Goal: Information Seeking & Learning: Compare options

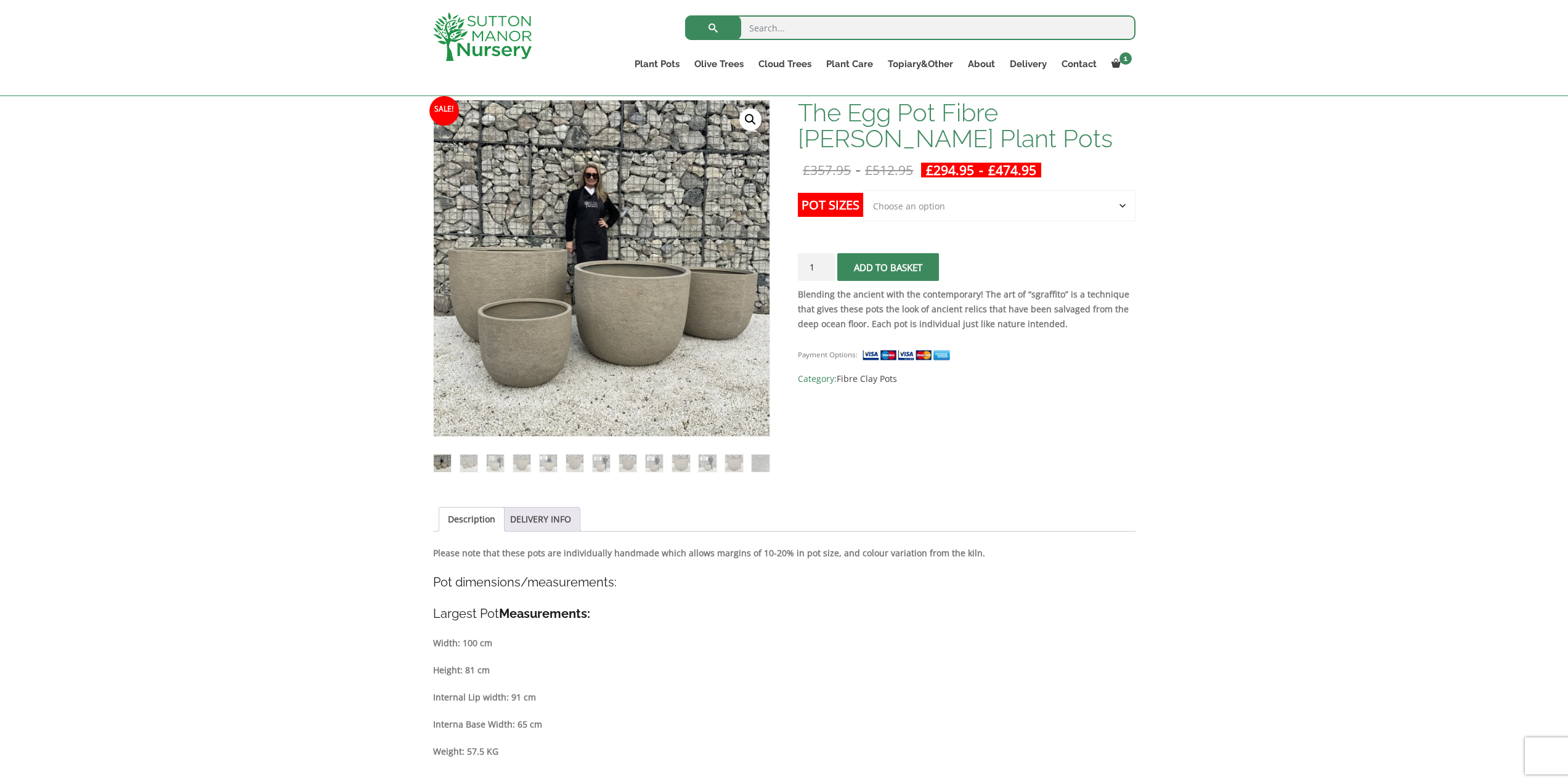
scroll to position [246, 0]
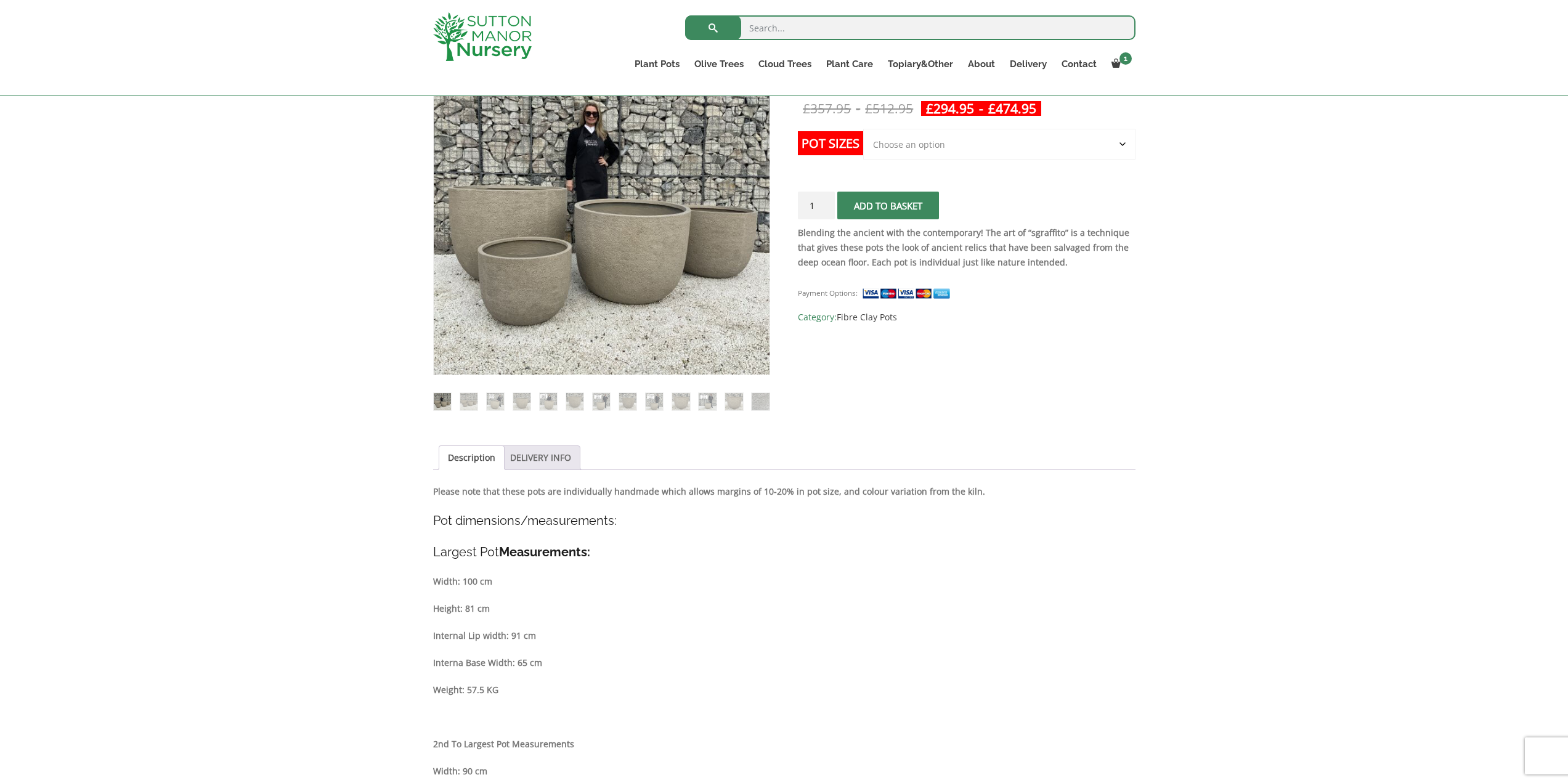
click at [552, 452] on link "DELIVERY INFO" at bounding box center [540, 457] width 61 height 24
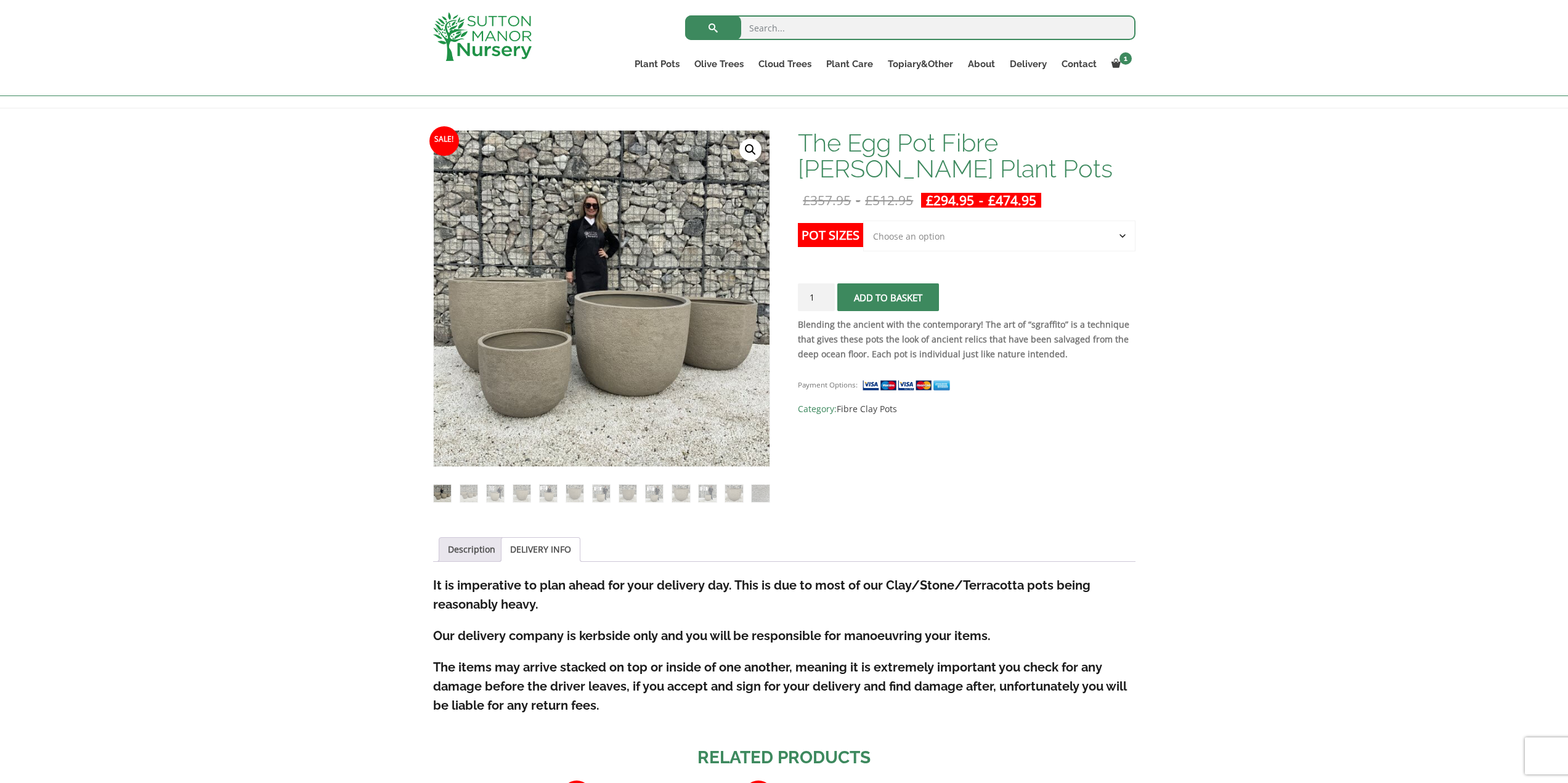
scroll to position [152, 0]
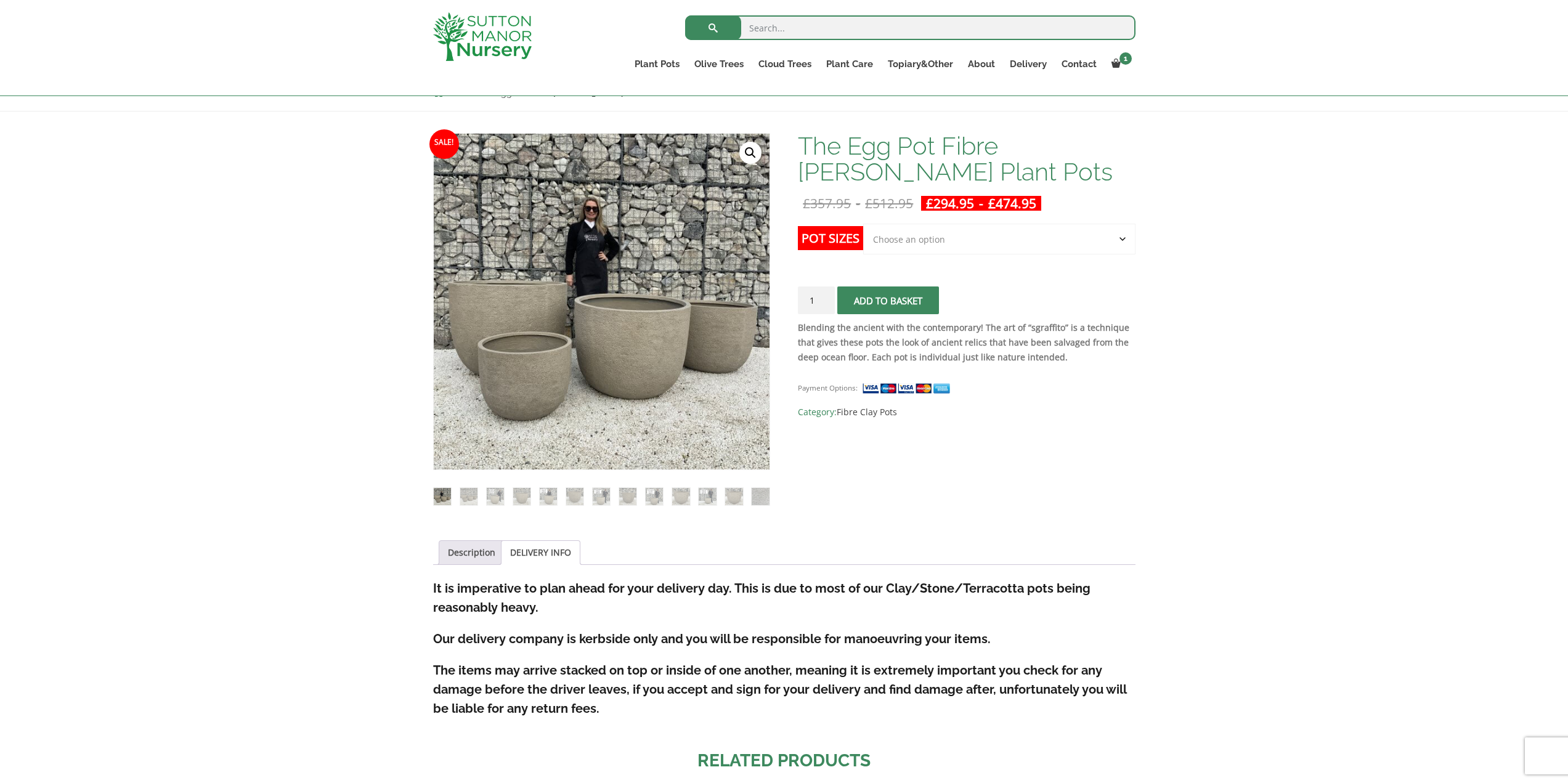
click at [961, 241] on select "Choose an option Click here to buy the 5th To Largest Pot In The Picture Click …" at bounding box center [999, 238] width 272 height 31
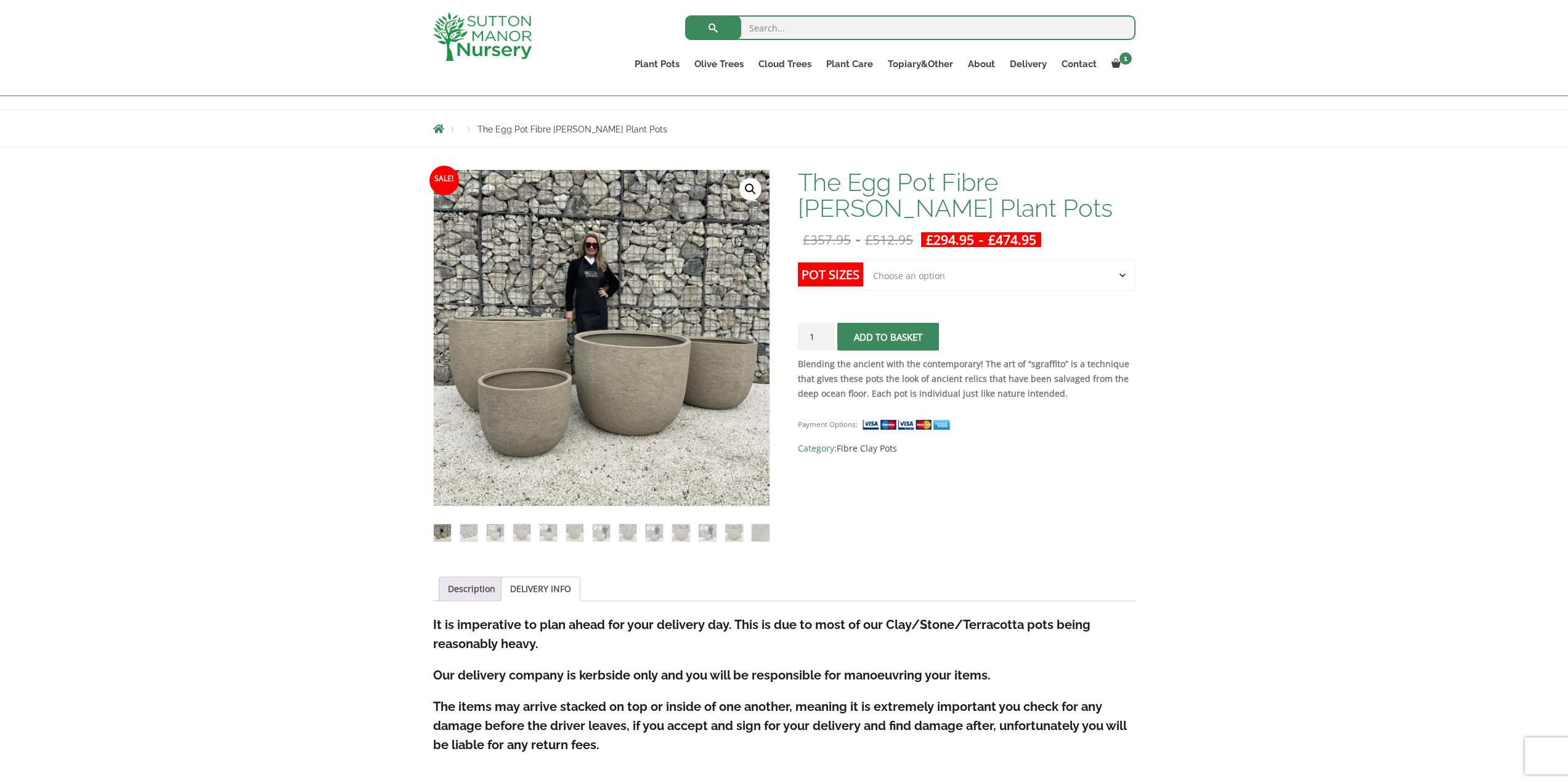
scroll to position [90, 0]
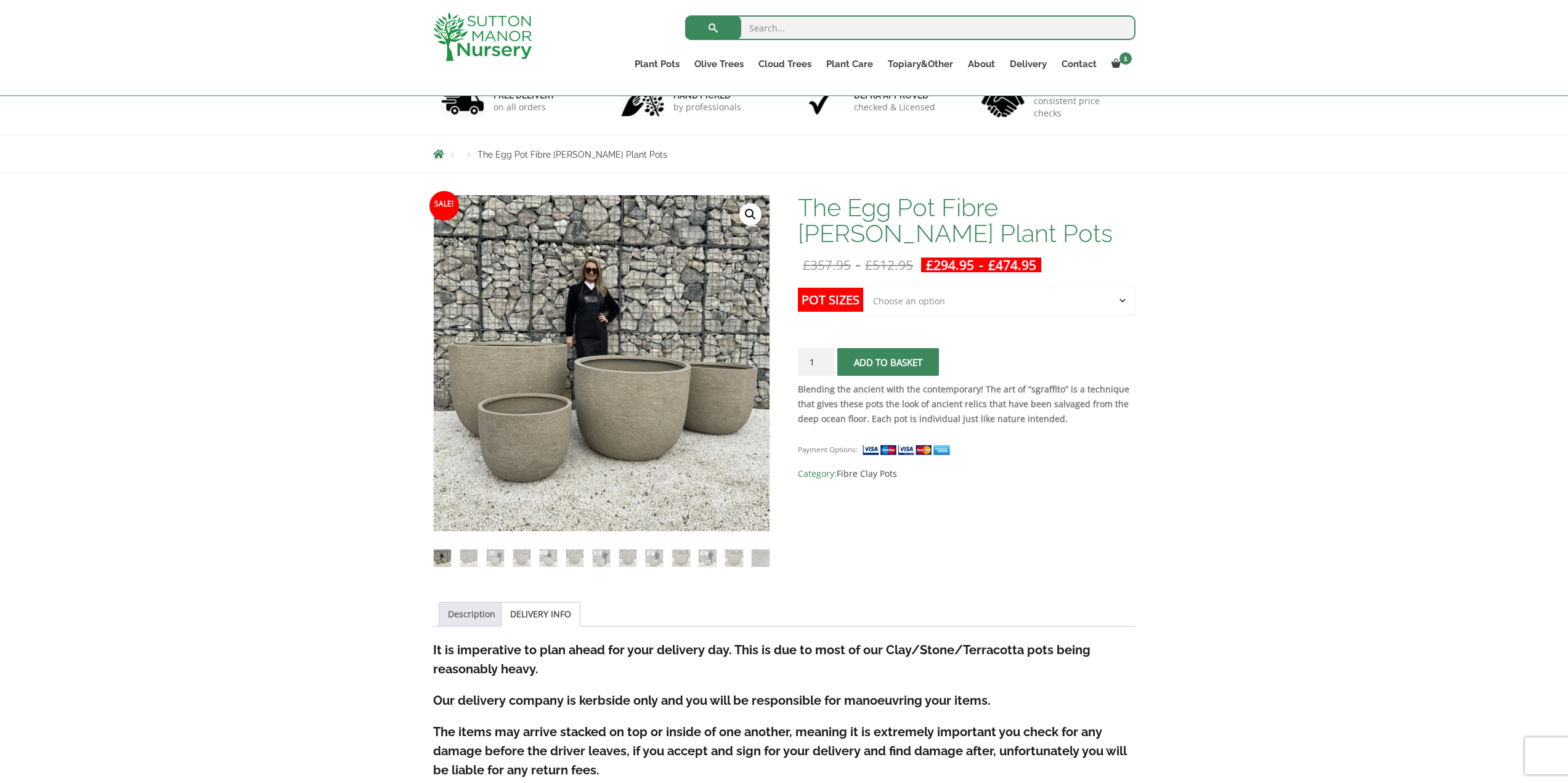
click at [468, 609] on link "Description" at bounding box center [471, 614] width 47 height 24
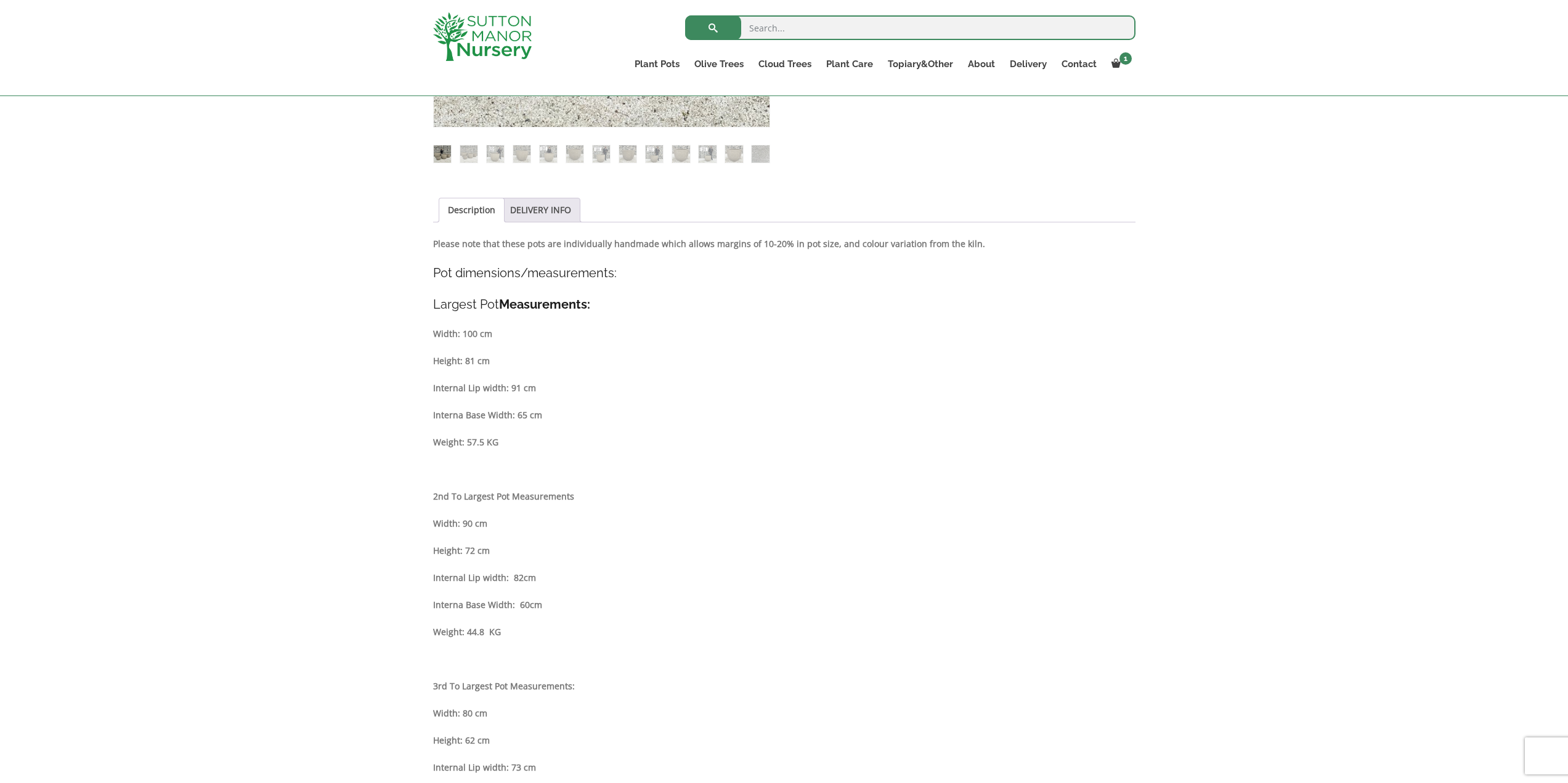
scroll to position [521, 0]
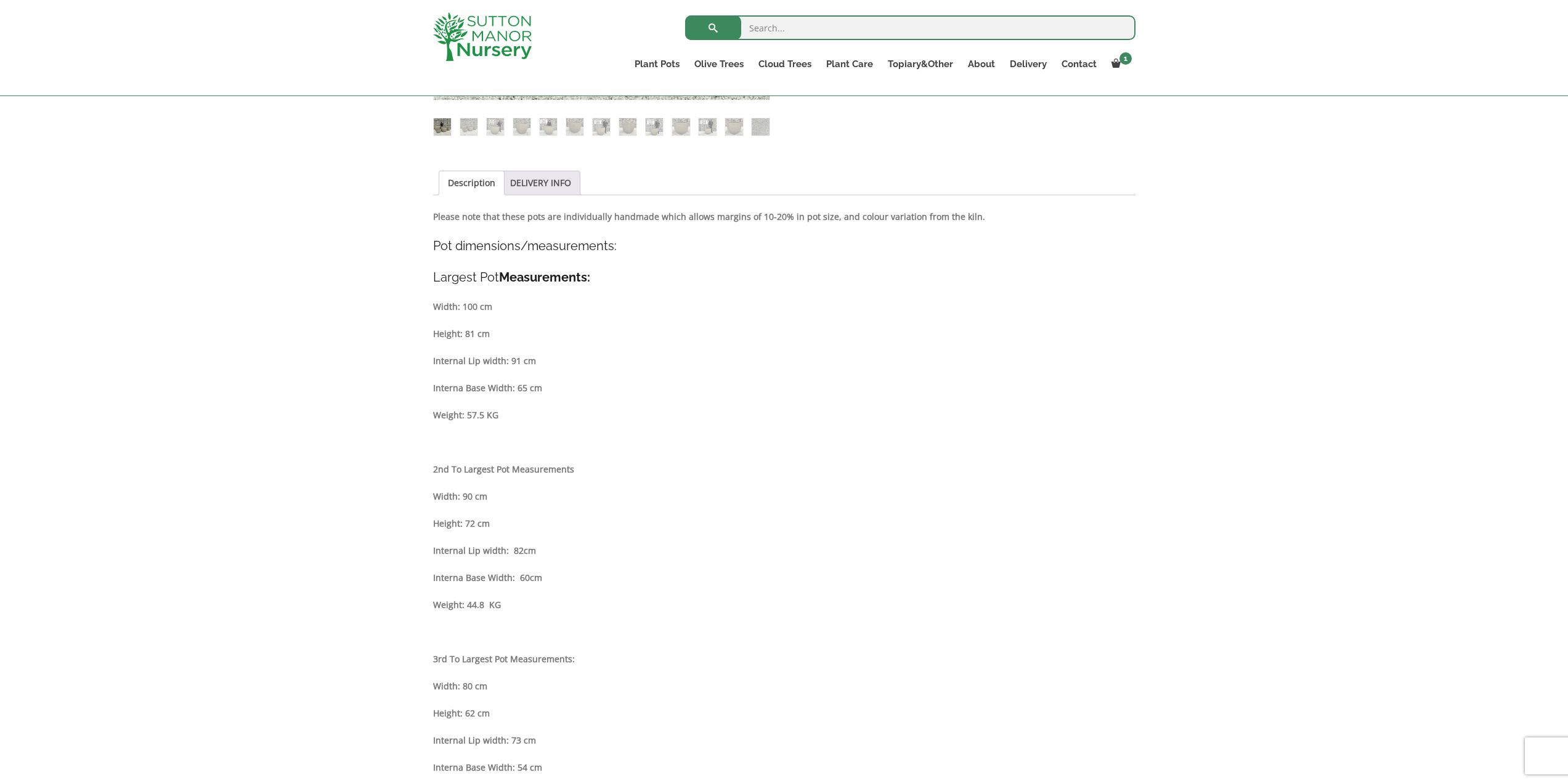
click at [520, 575] on strong "Interna Base Width: 60cm" at bounding box center [487, 577] width 109 height 11
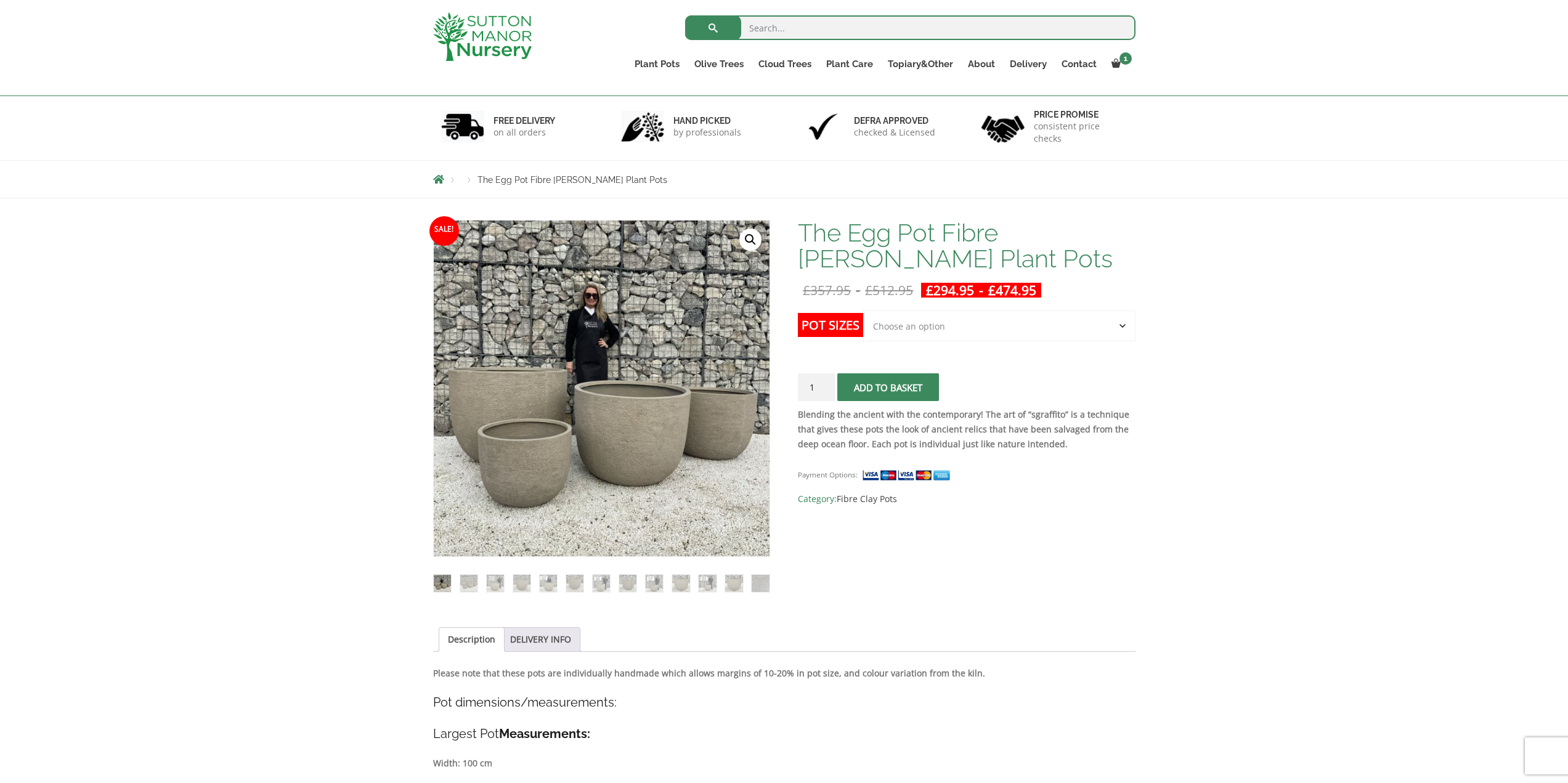
scroll to position [0, 0]
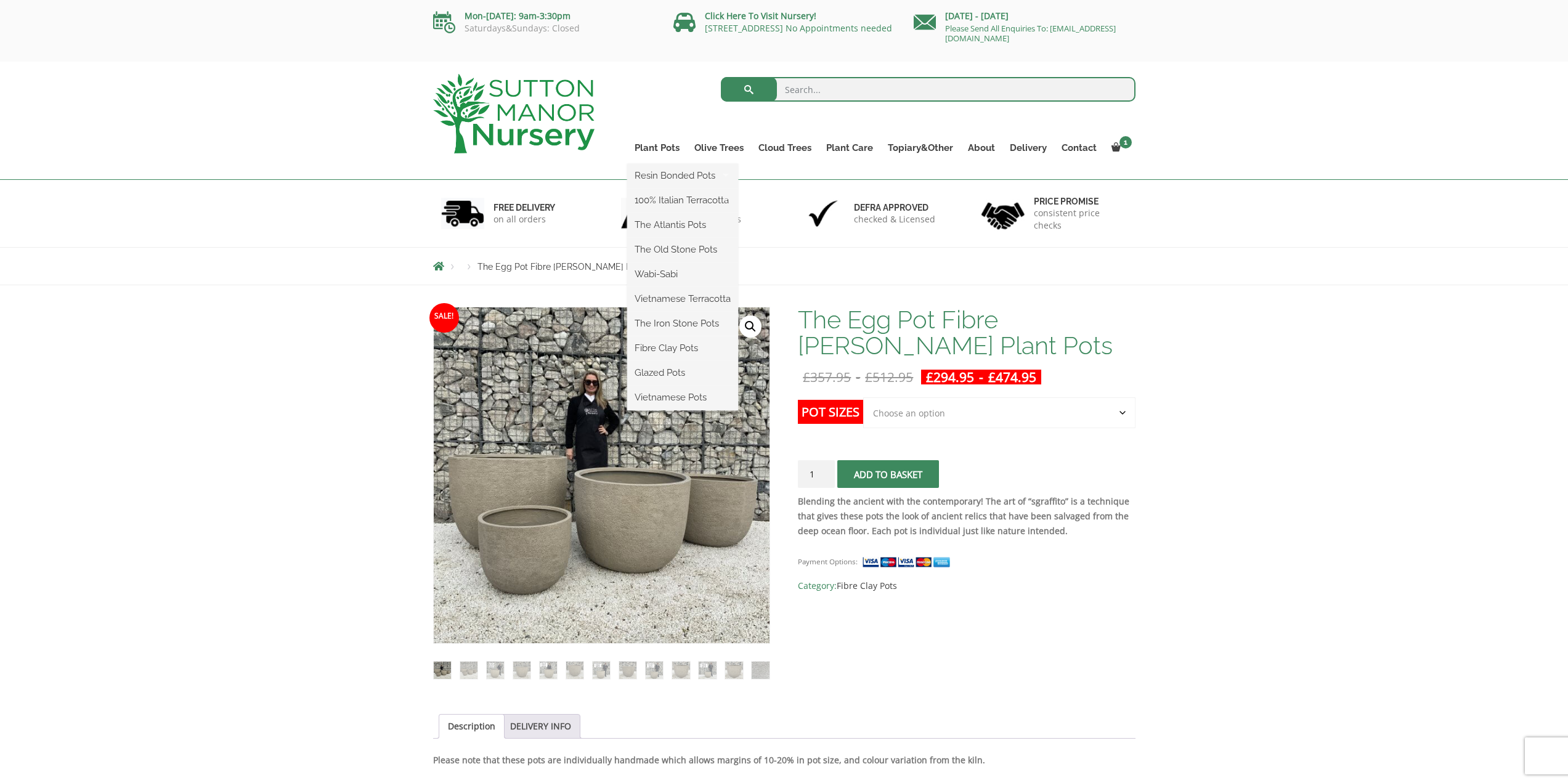
click at [654, 164] on ul "Resin Bonded Pots The Amalfi Pots The Milan Pots The Capri Pots The Brunello Po…" at bounding box center [682, 286] width 111 height 246
click at [660, 146] on link "Plant Pots" at bounding box center [657, 148] width 60 height 18
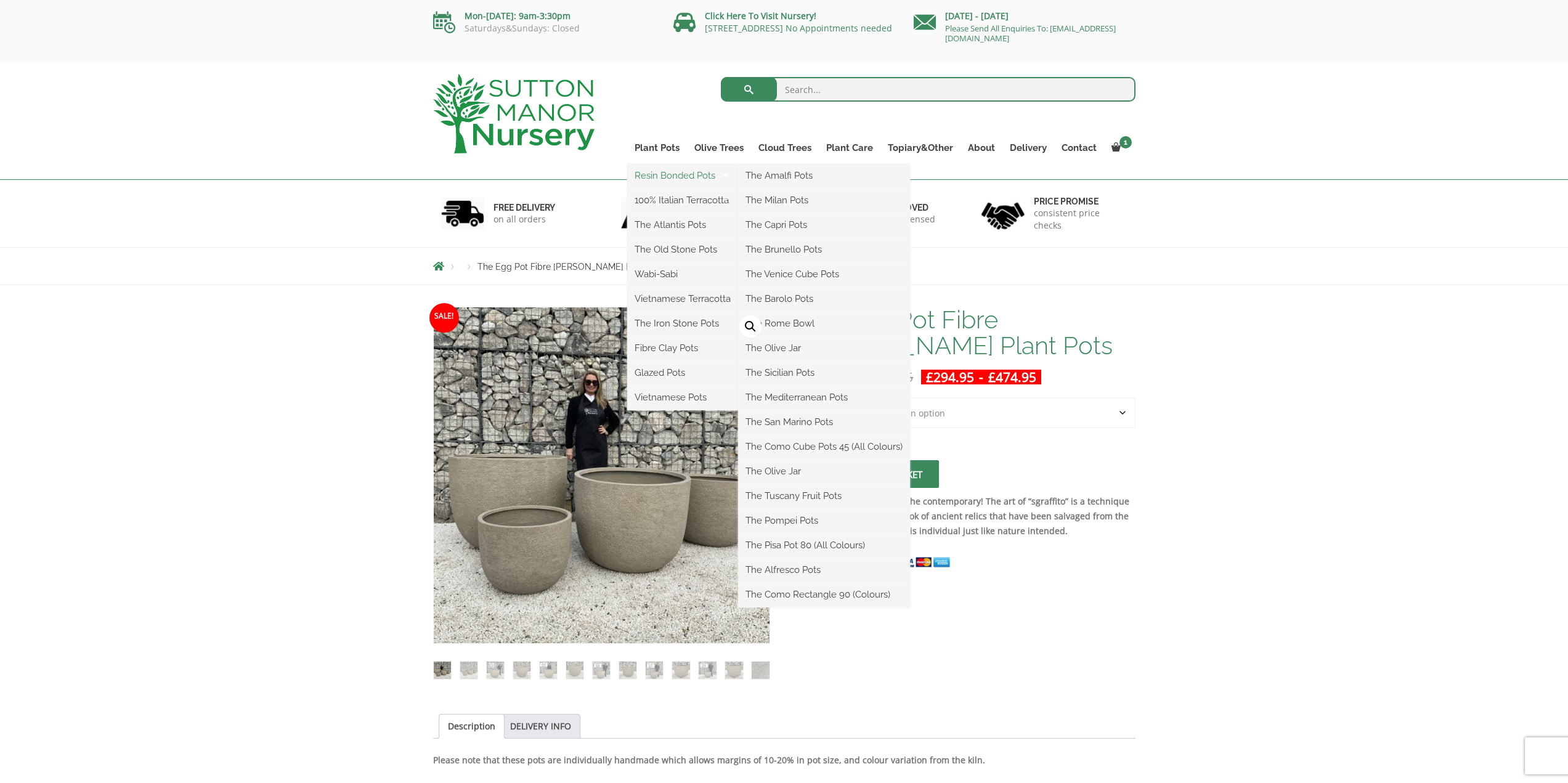
click at [646, 171] on link "Resin Bonded Pots" at bounding box center [682, 175] width 111 height 18
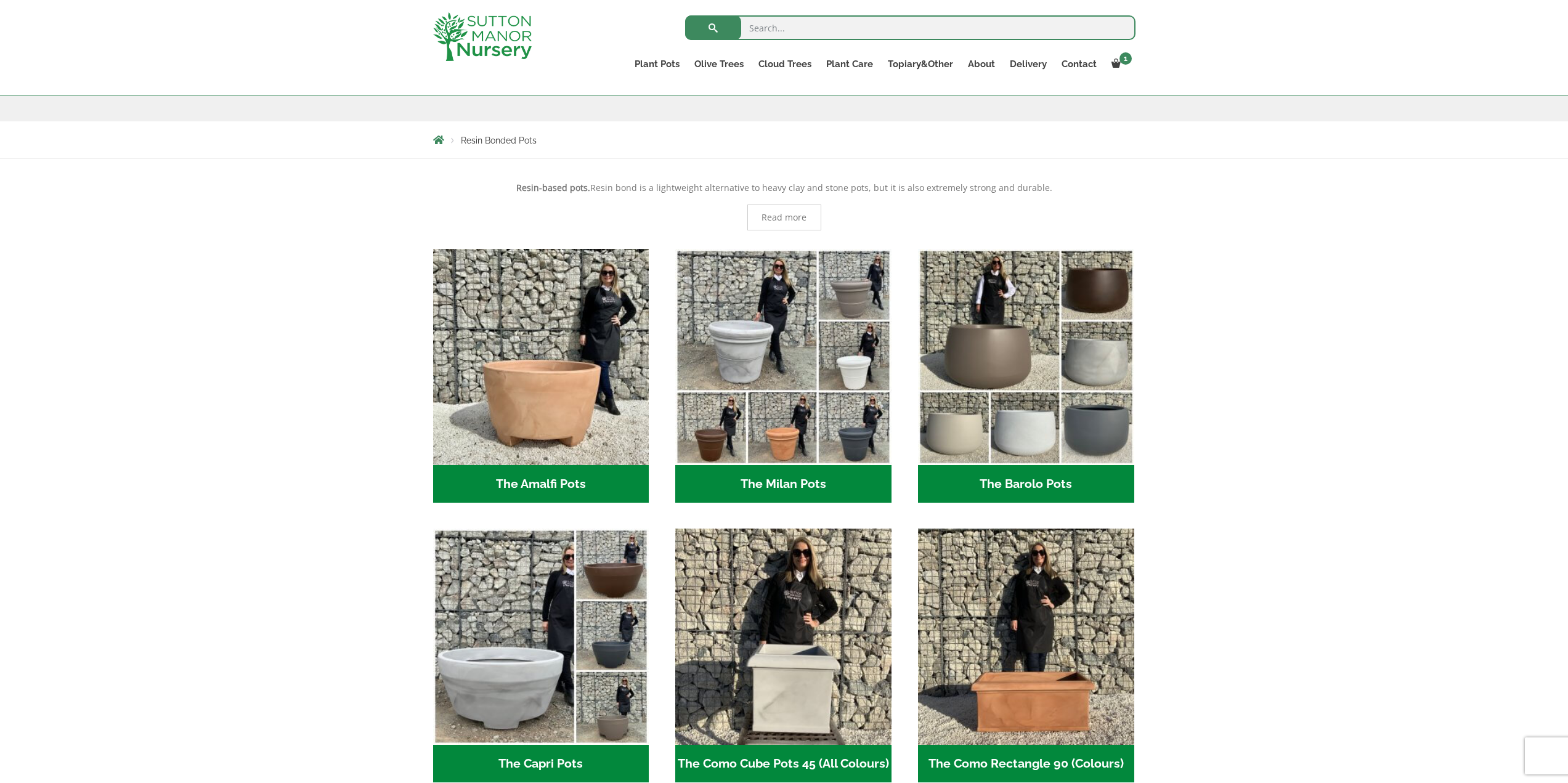
scroll to position [246, 0]
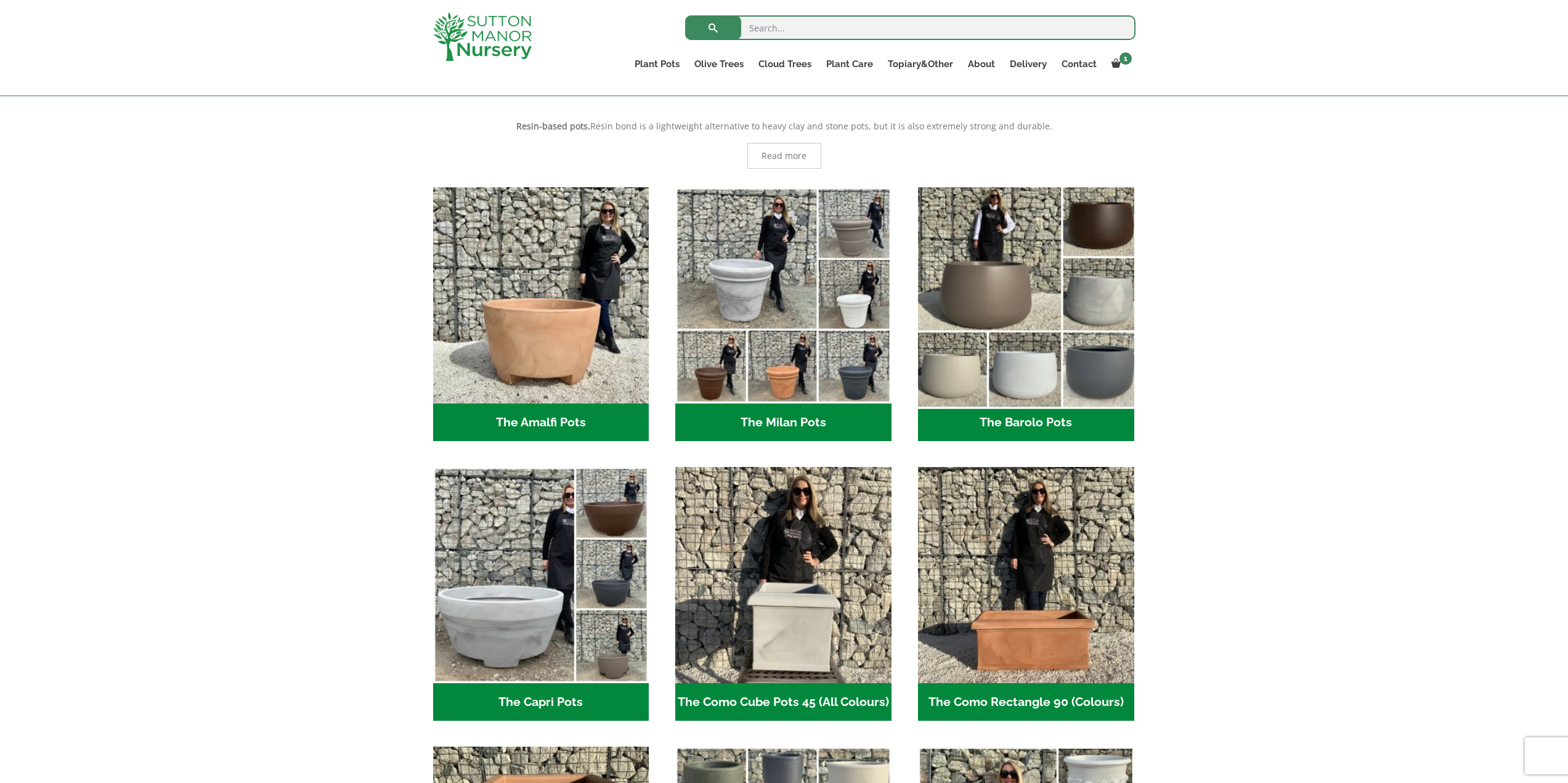
click at [1037, 356] on img "Visit product category The Barolo Pots" at bounding box center [1025, 294] width 227 height 227
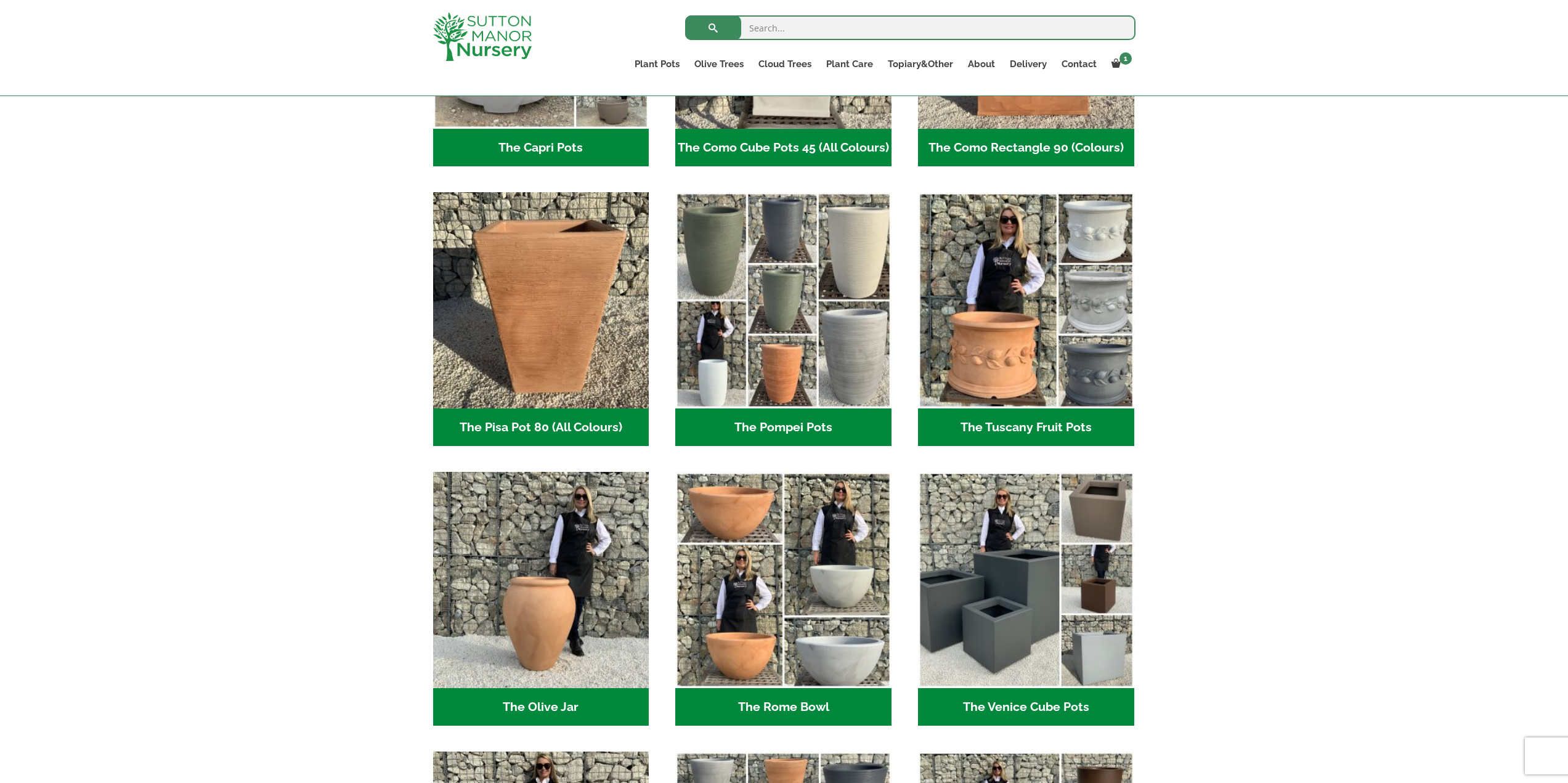
scroll to position [862, 0]
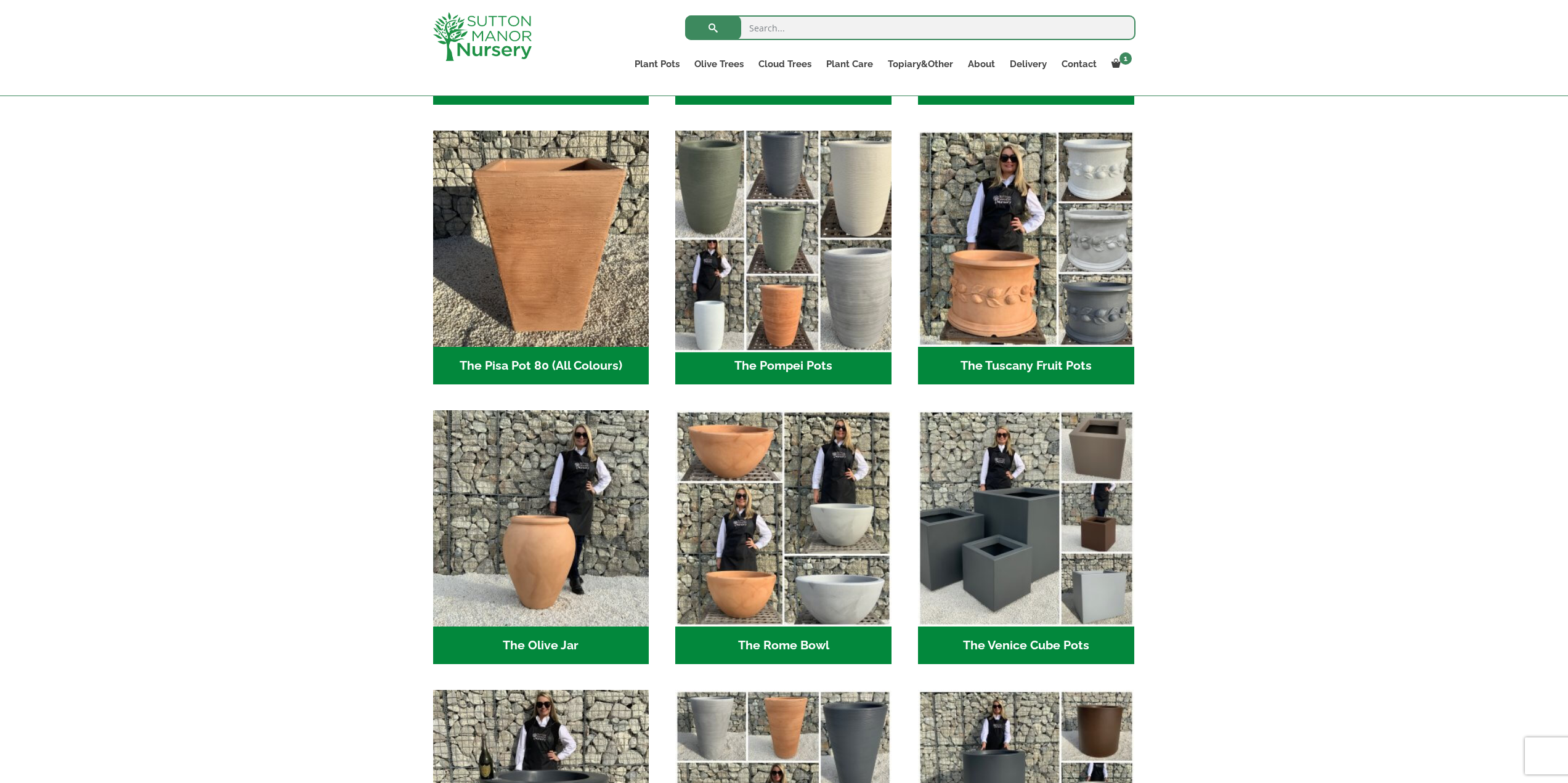
click at [780, 346] on img "Visit product category The Pompei Pots" at bounding box center [783, 238] width 227 height 227
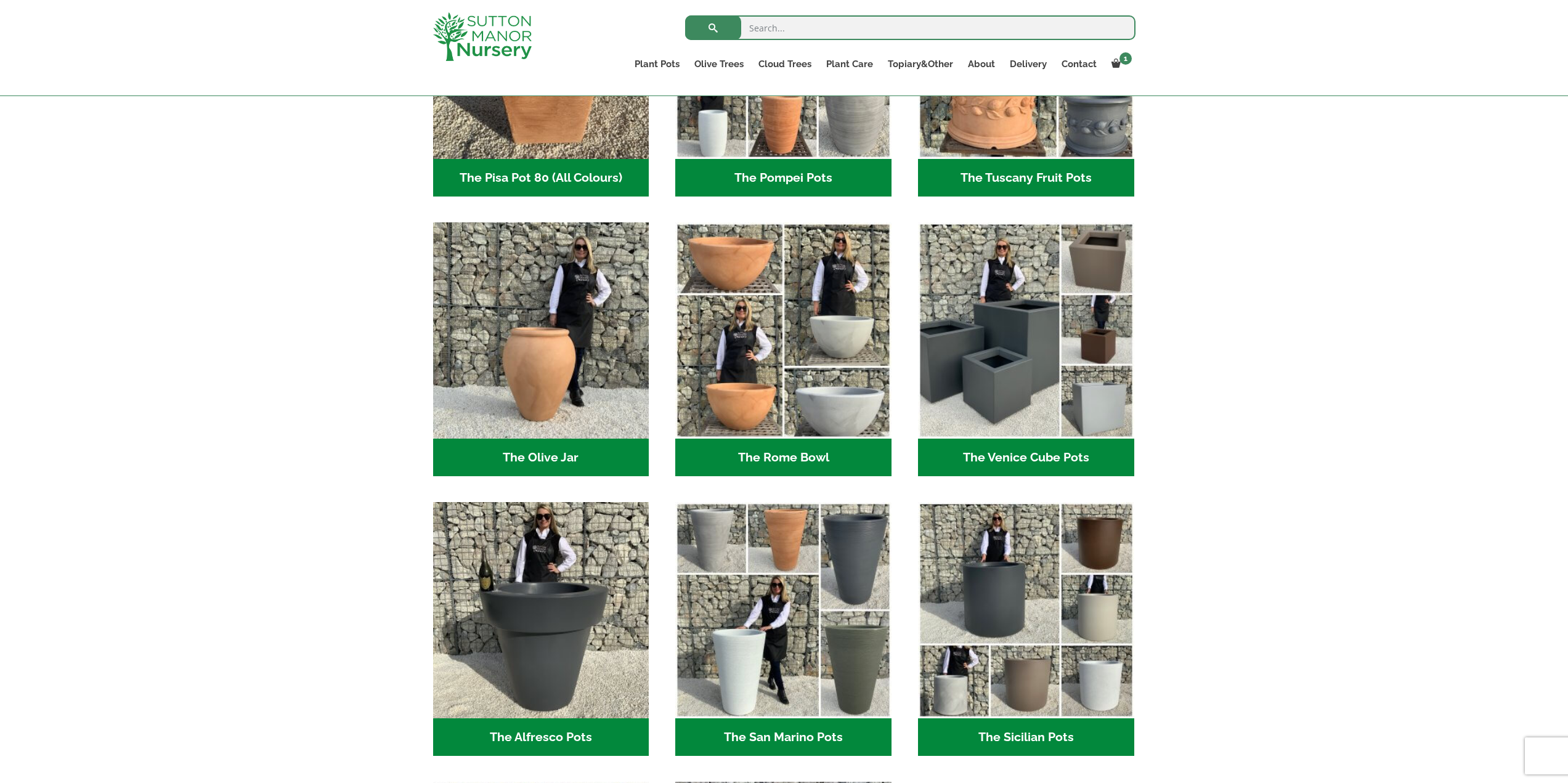
scroll to position [1170, 0]
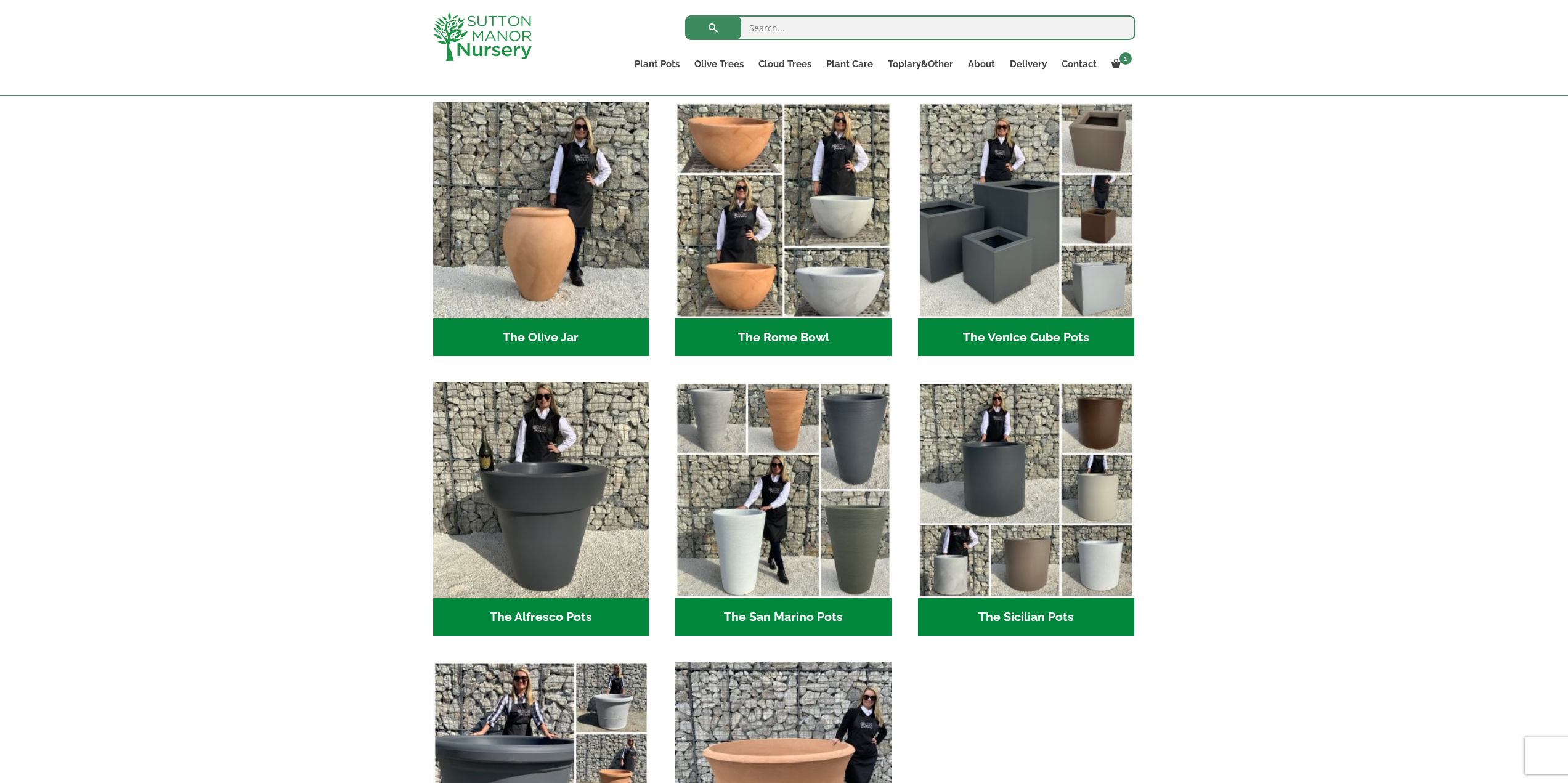
click at [1035, 613] on h2 "The Sicilian Pots (18)" at bounding box center [1026, 617] width 216 height 39
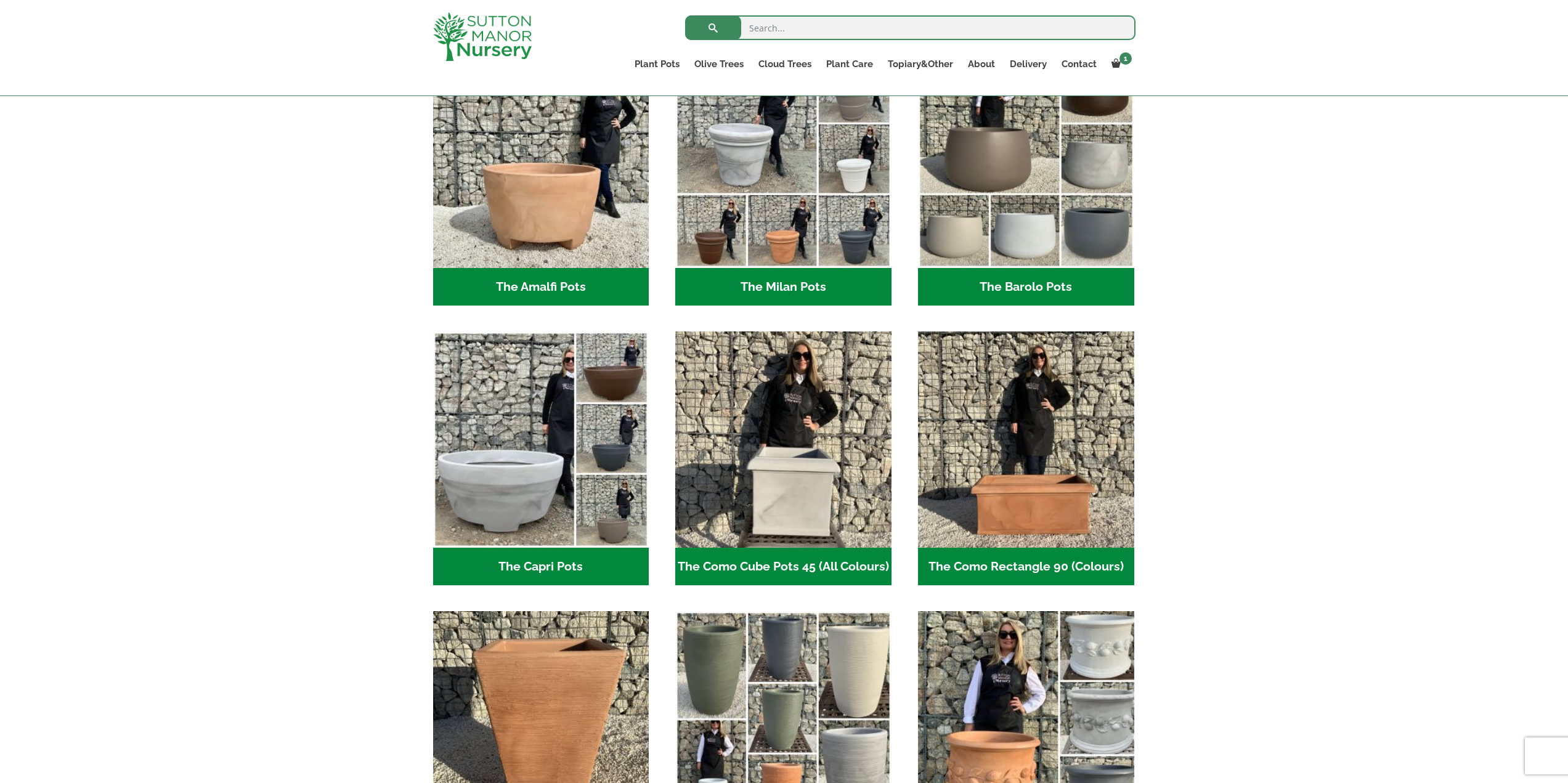
scroll to position [308, 0]
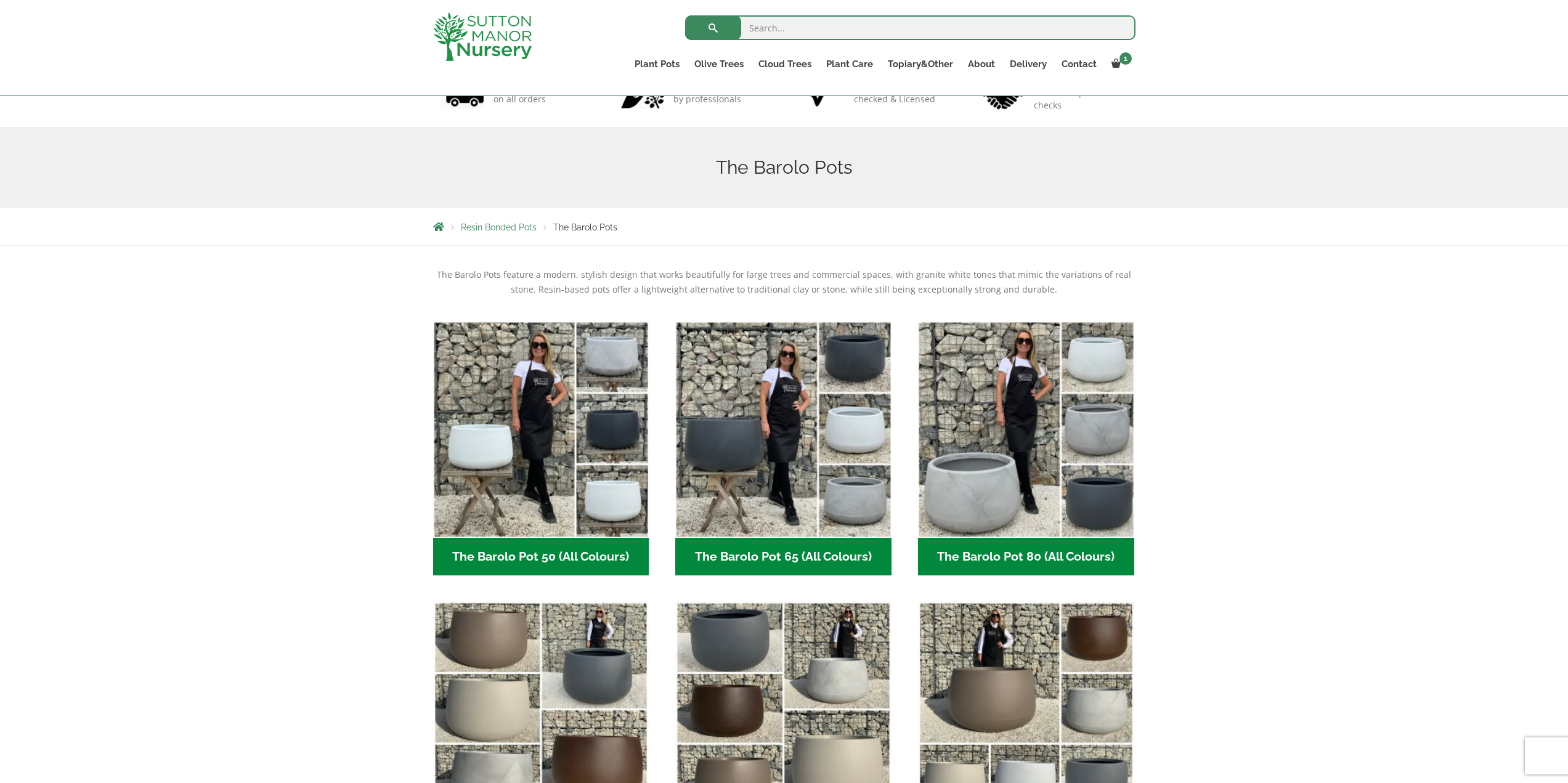
scroll to position [123, 0]
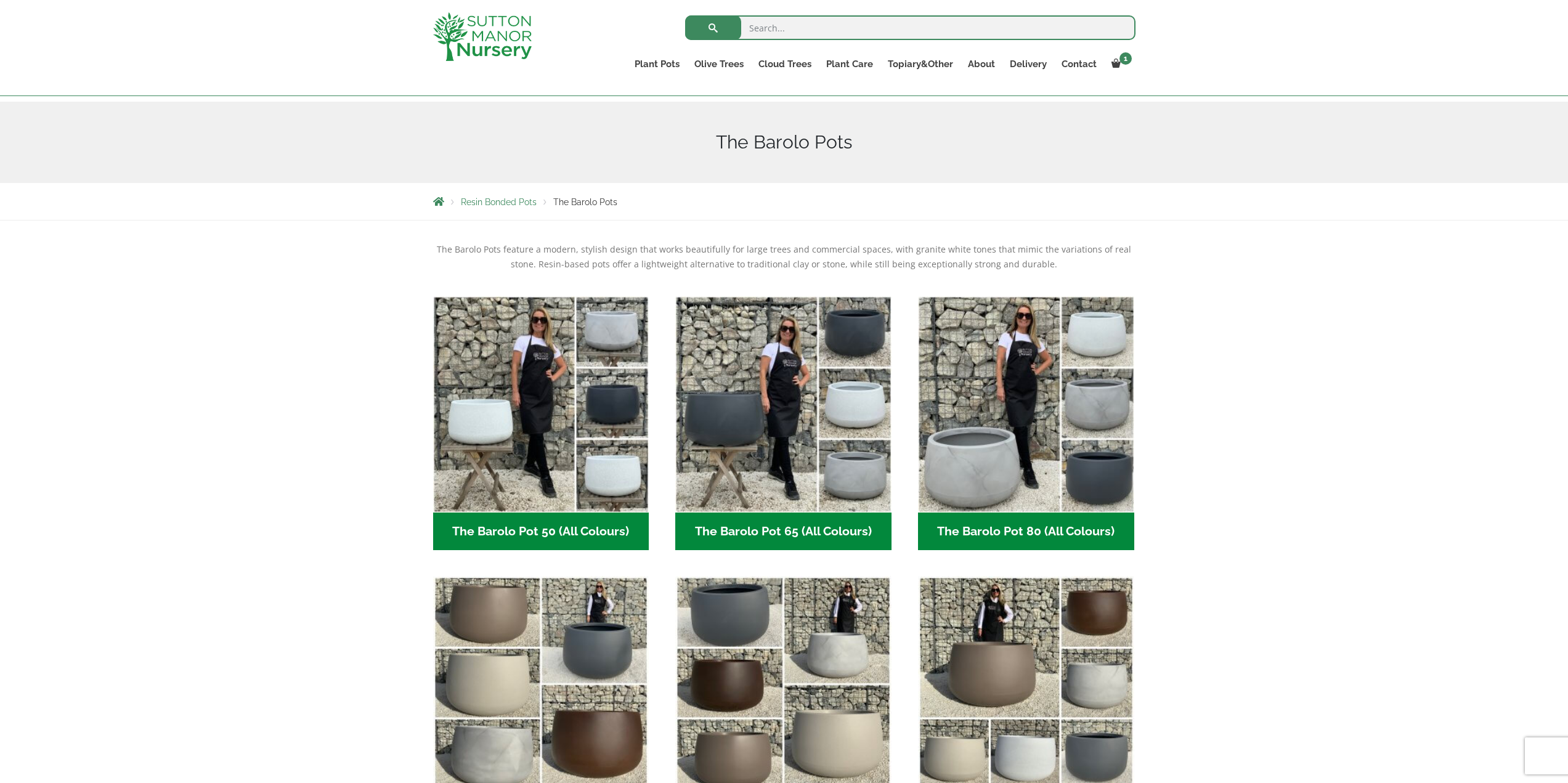
click at [555, 526] on h2 "The Barolo Pot 50 (All Colours) (7)" at bounding box center [540, 532] width 216 height 39
click at [764, 526] on h2 "The Barolo Pot 65 (All Colours) (7)" at bounding box center [783, 532] width 216 height 39
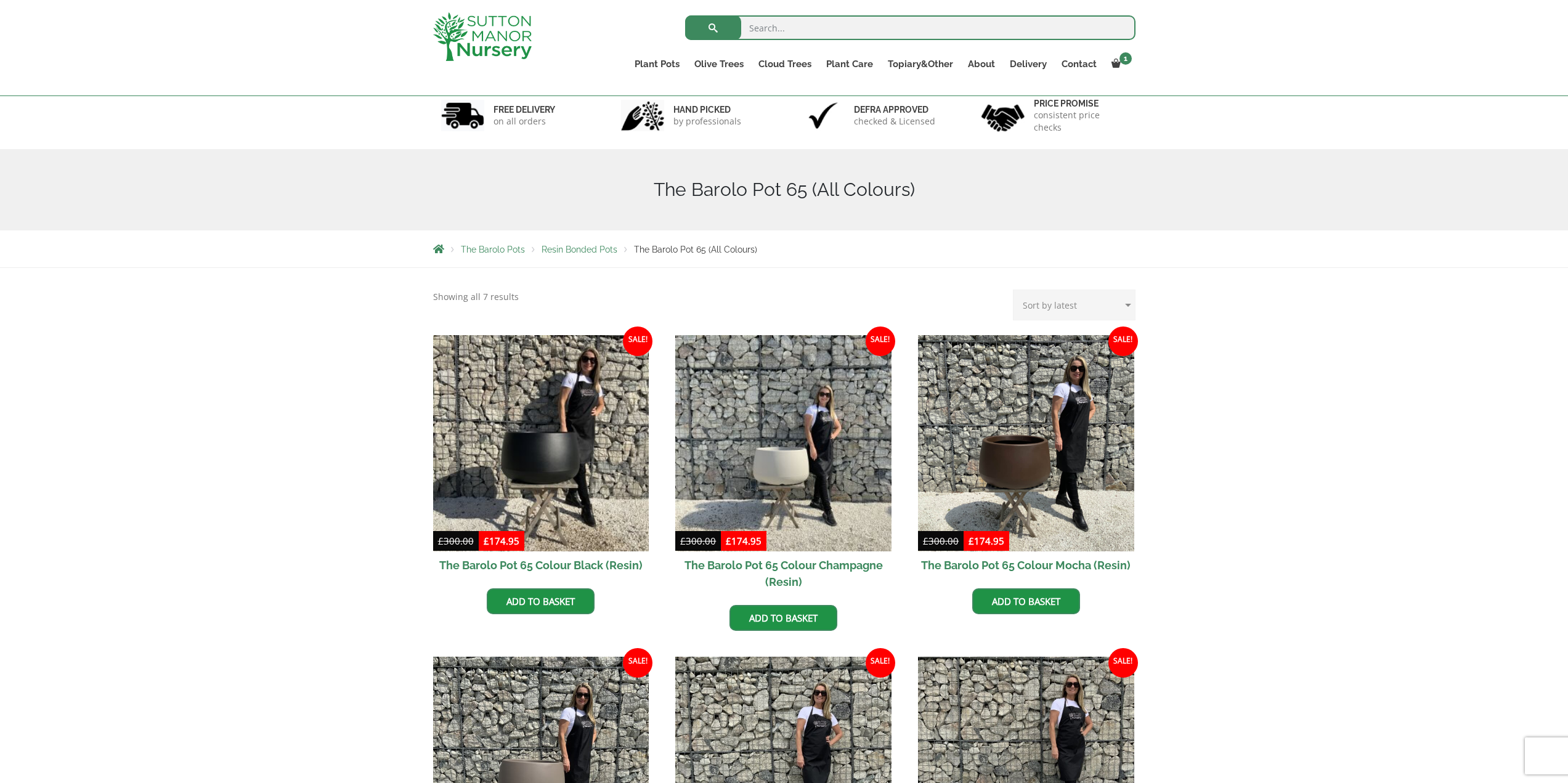
scroll to position [123, 0]
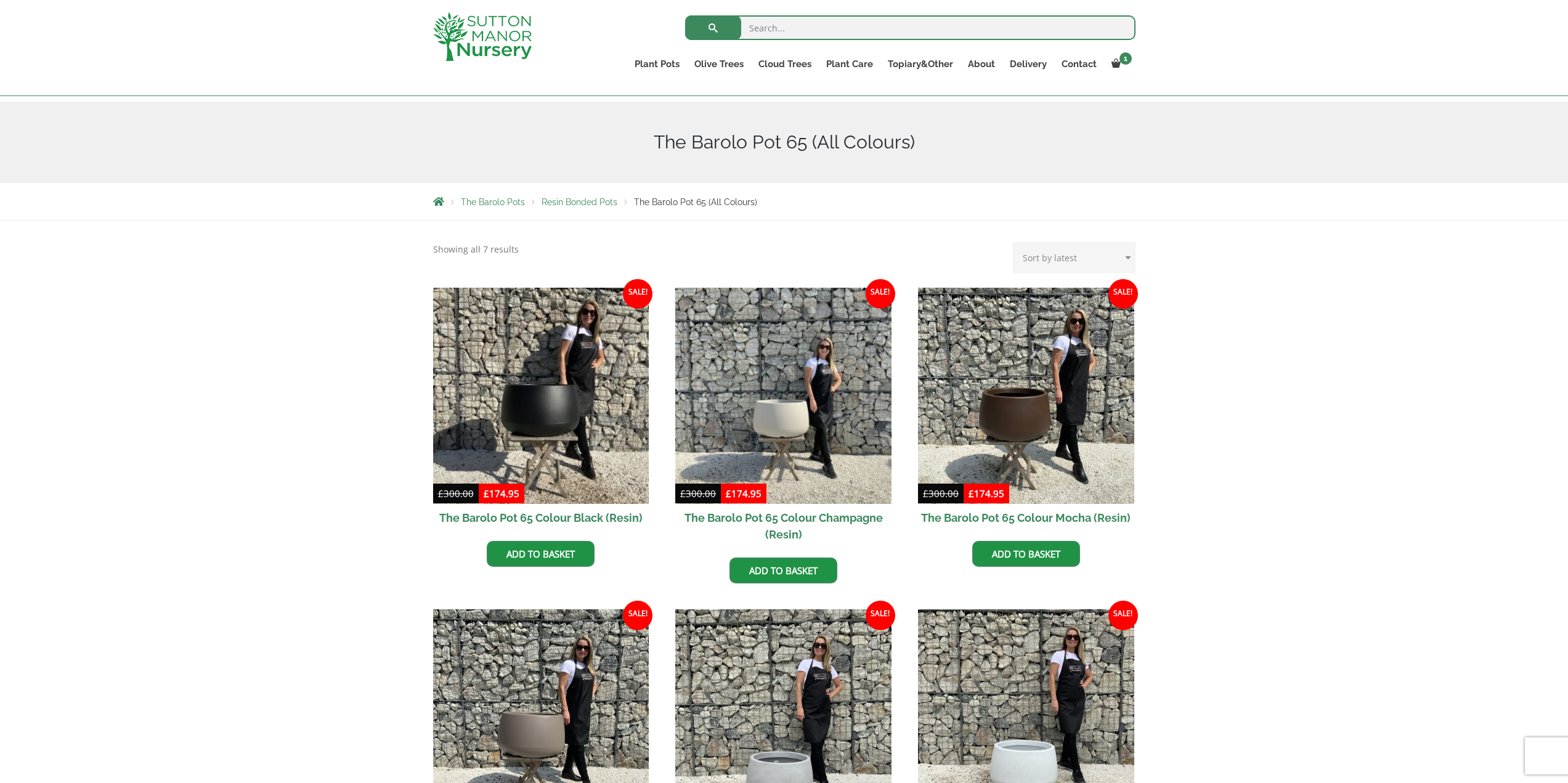
click at [804, 511] on h2 "The Barolo Pot 65 Colour Champagne (Resin)" at bounding box center [783, 526] width 216 height 45
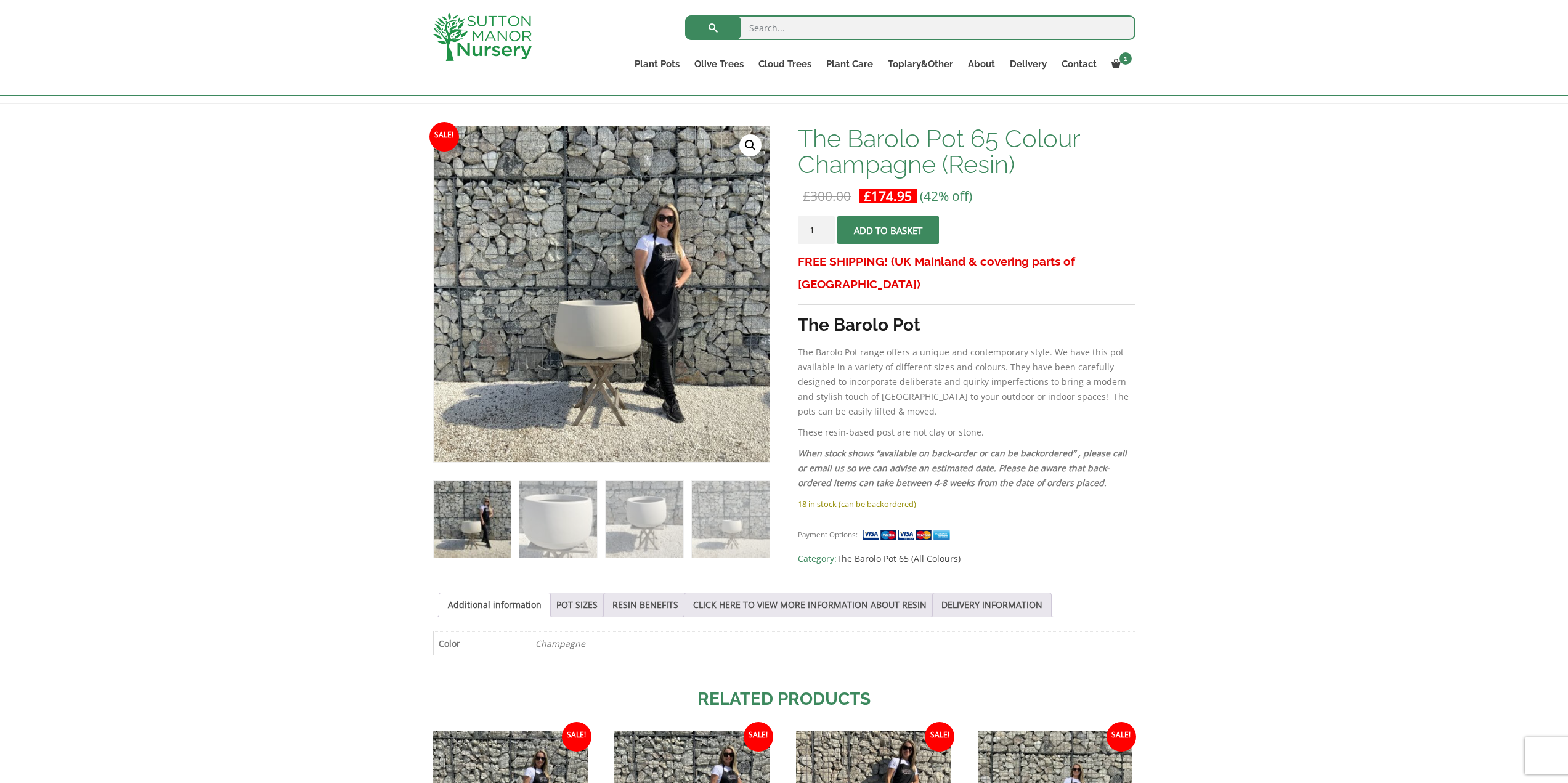
scroll to position [185, 0]
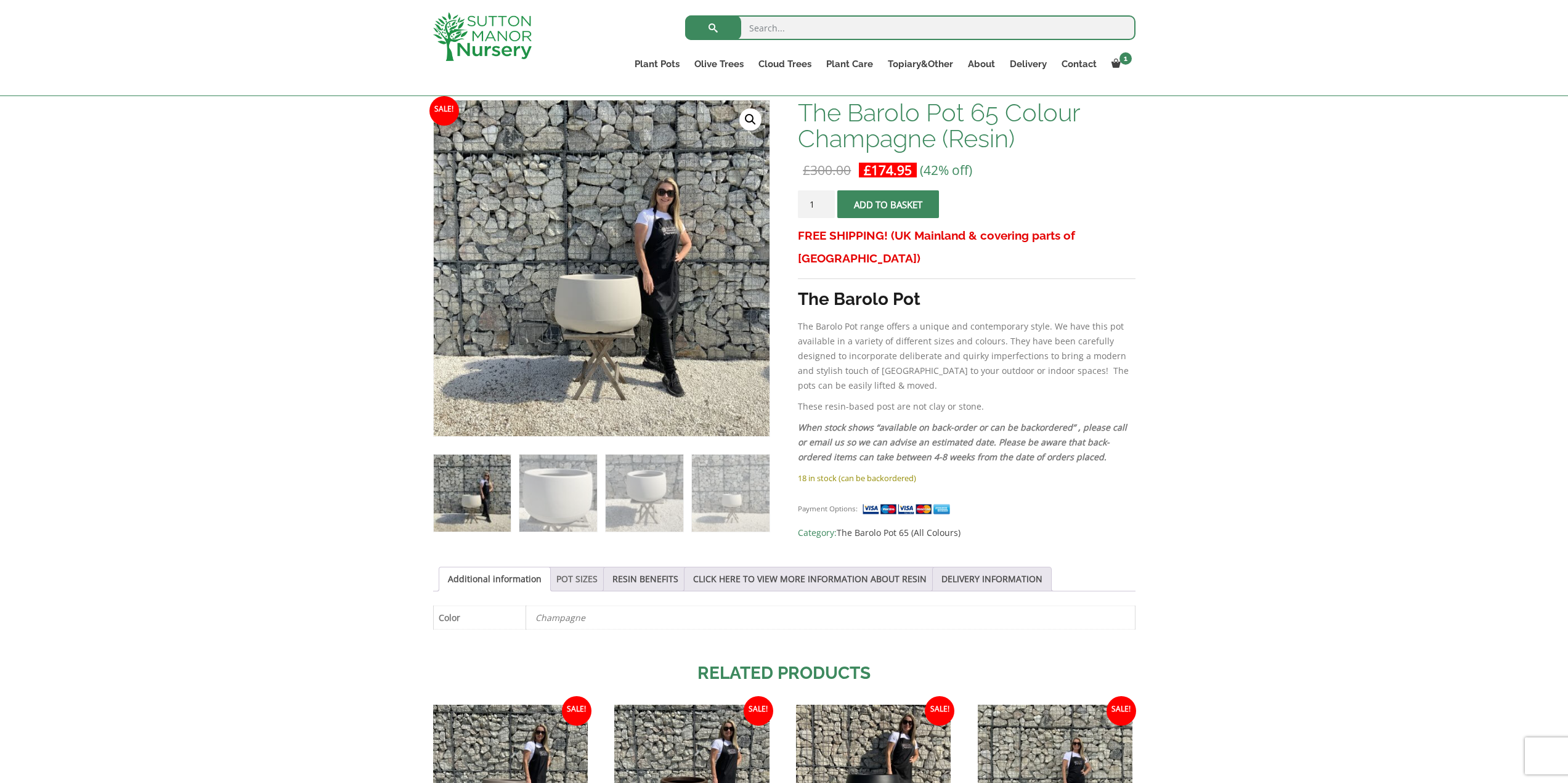
click at [576, 582] on link "POT SIZES" at bounding box center [576, 579] width 41 height 24
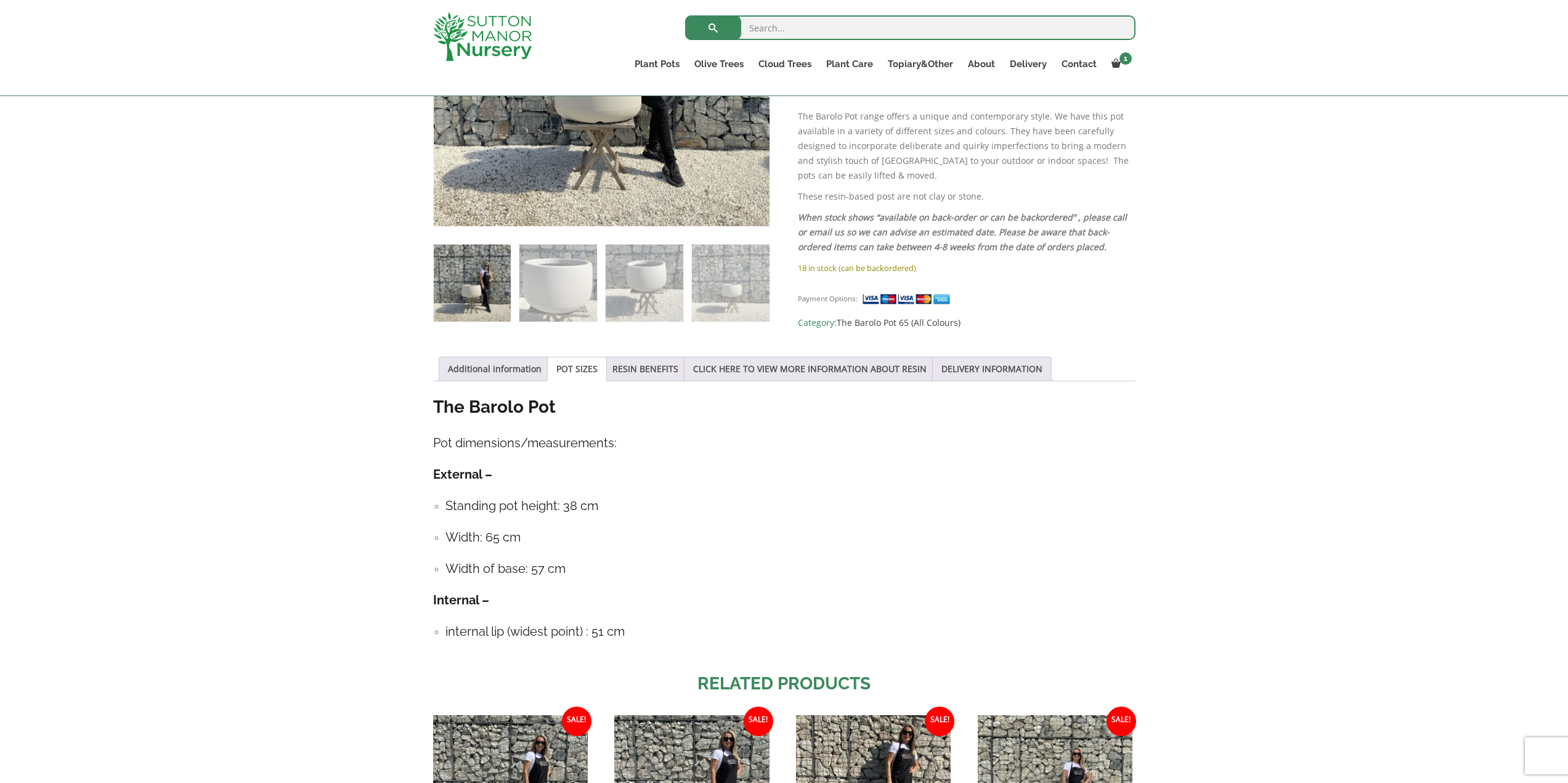
scroll to position [370, 0]
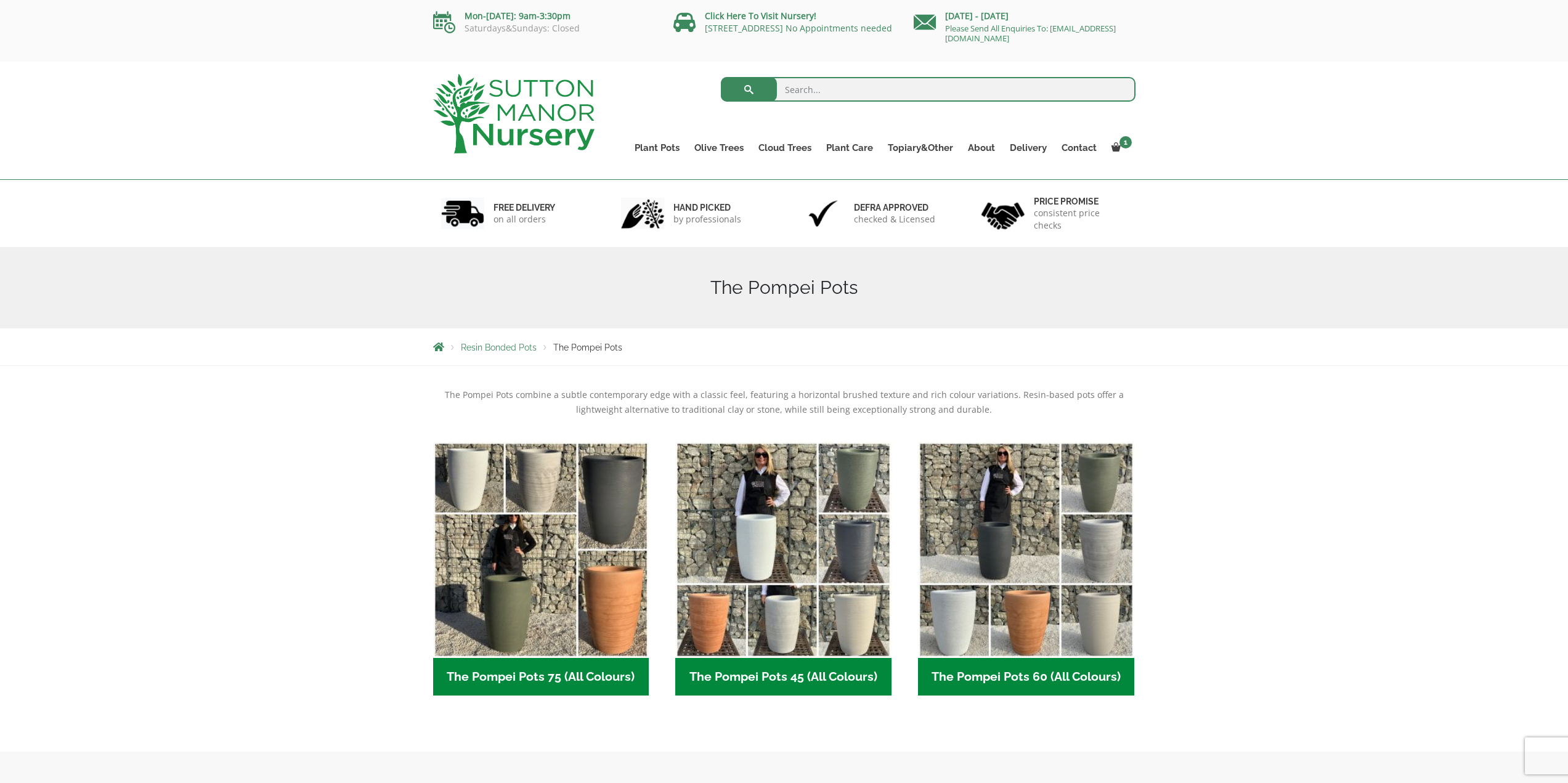
click at [758, 671] on h2 "The Pompei Pots 45 (All Colours) (6)" at bounding box center [783, 677] width 216 height 39
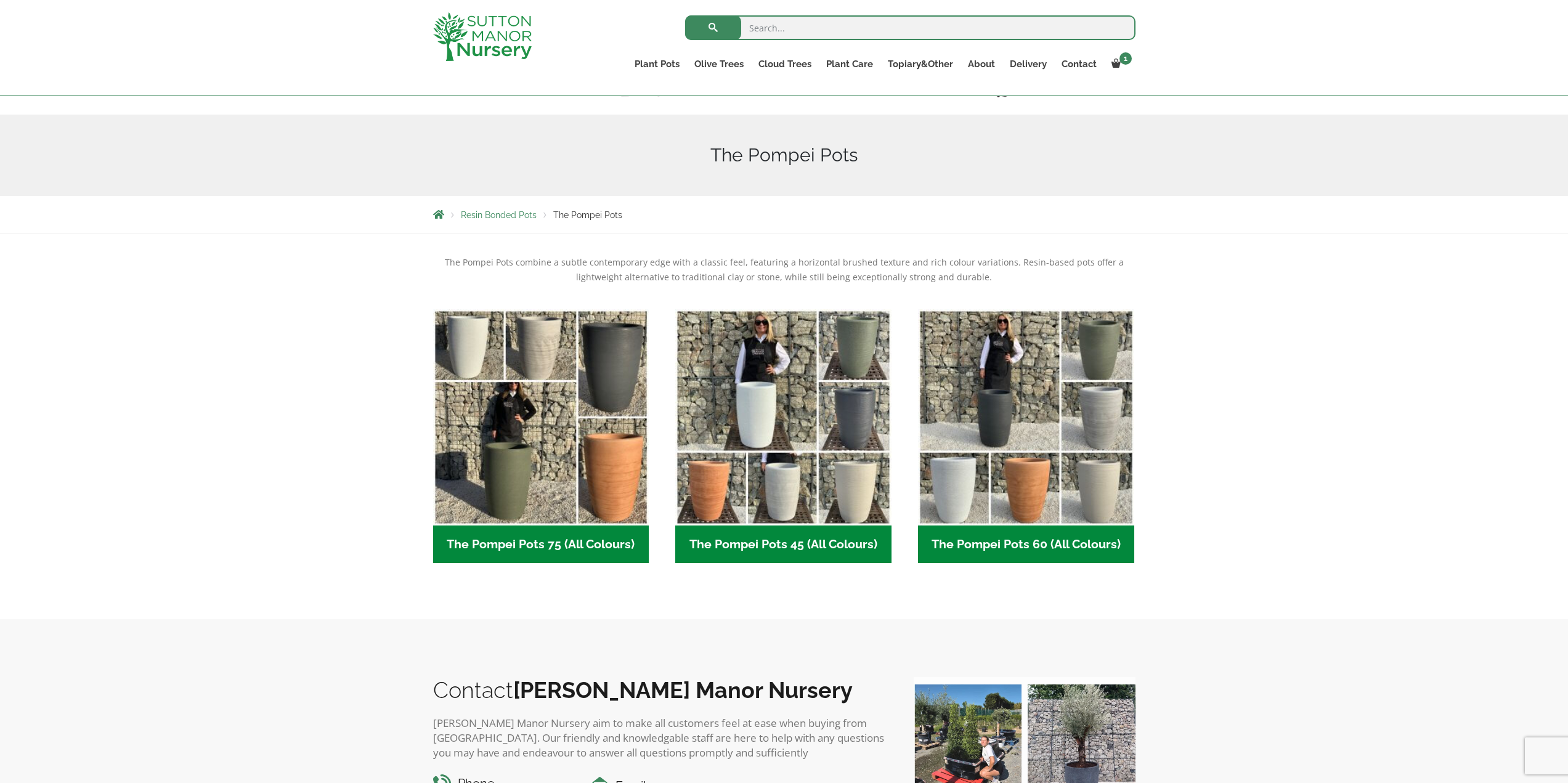
scroll to position [123, 0]
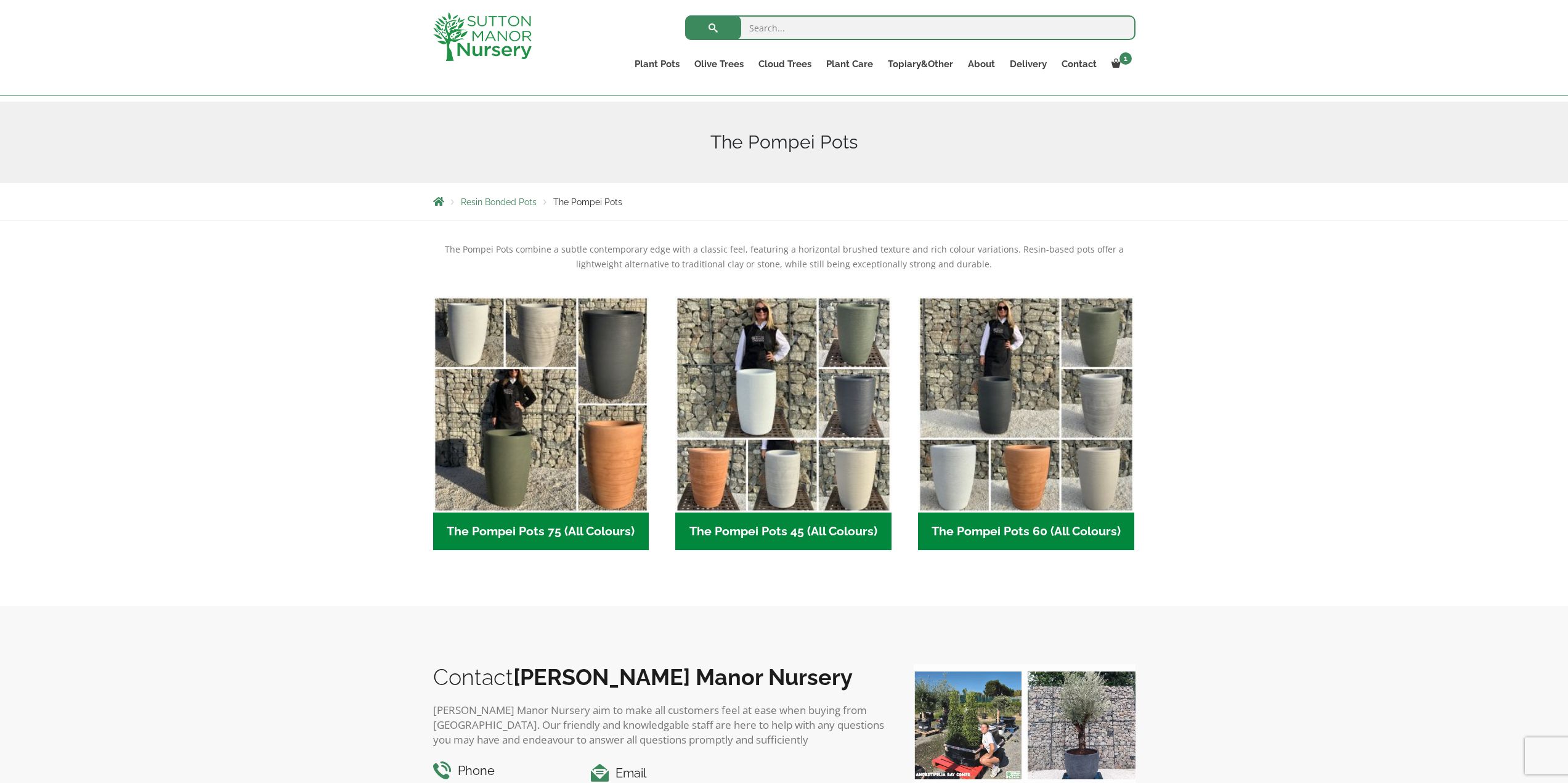
click at [1001, 535] on h2 "The Pompei Pots 60 (All Colours) (5)" at bounding box center [1026, 532] width 216 height 39
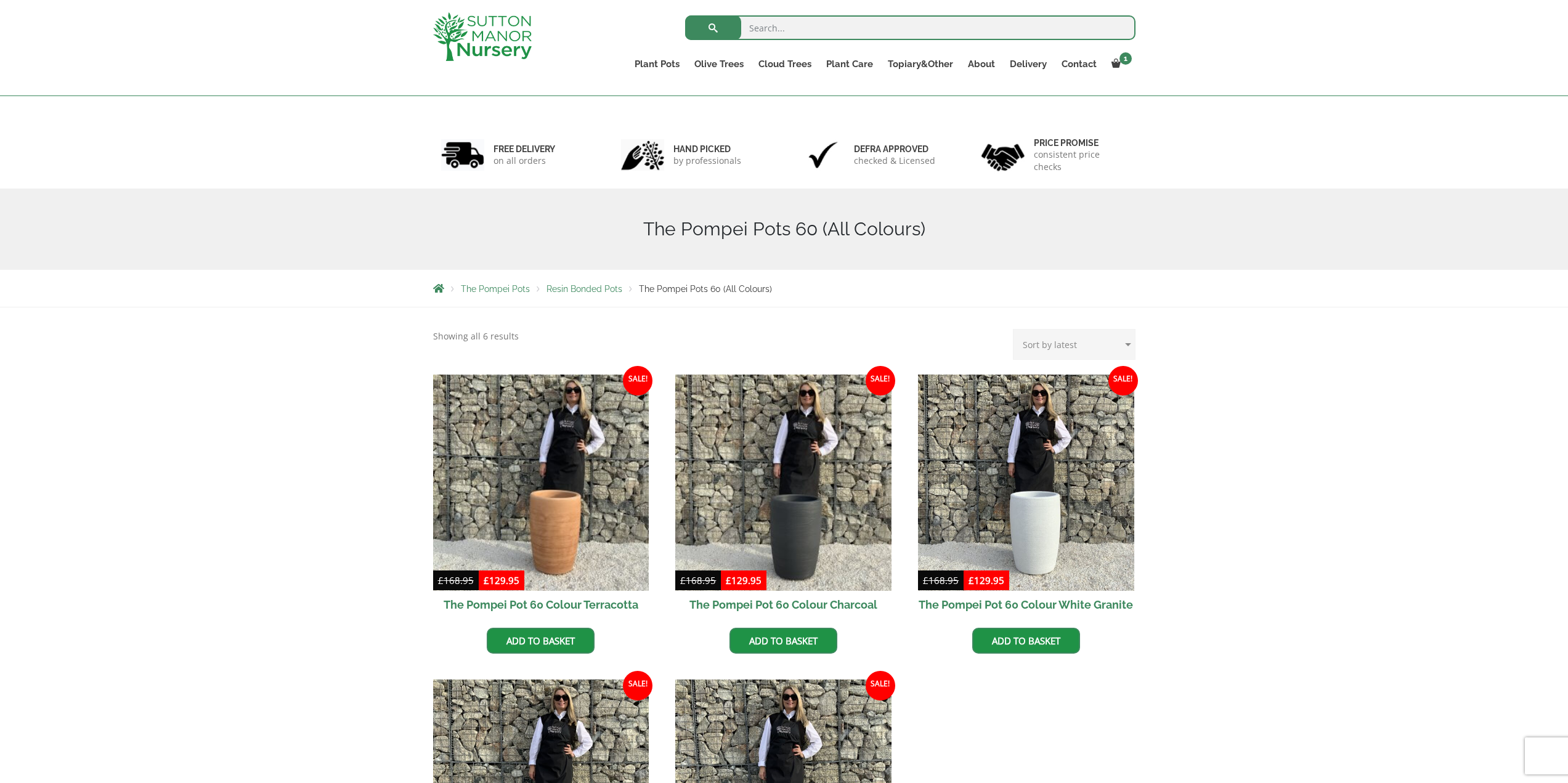
scroll to position [123, 0]
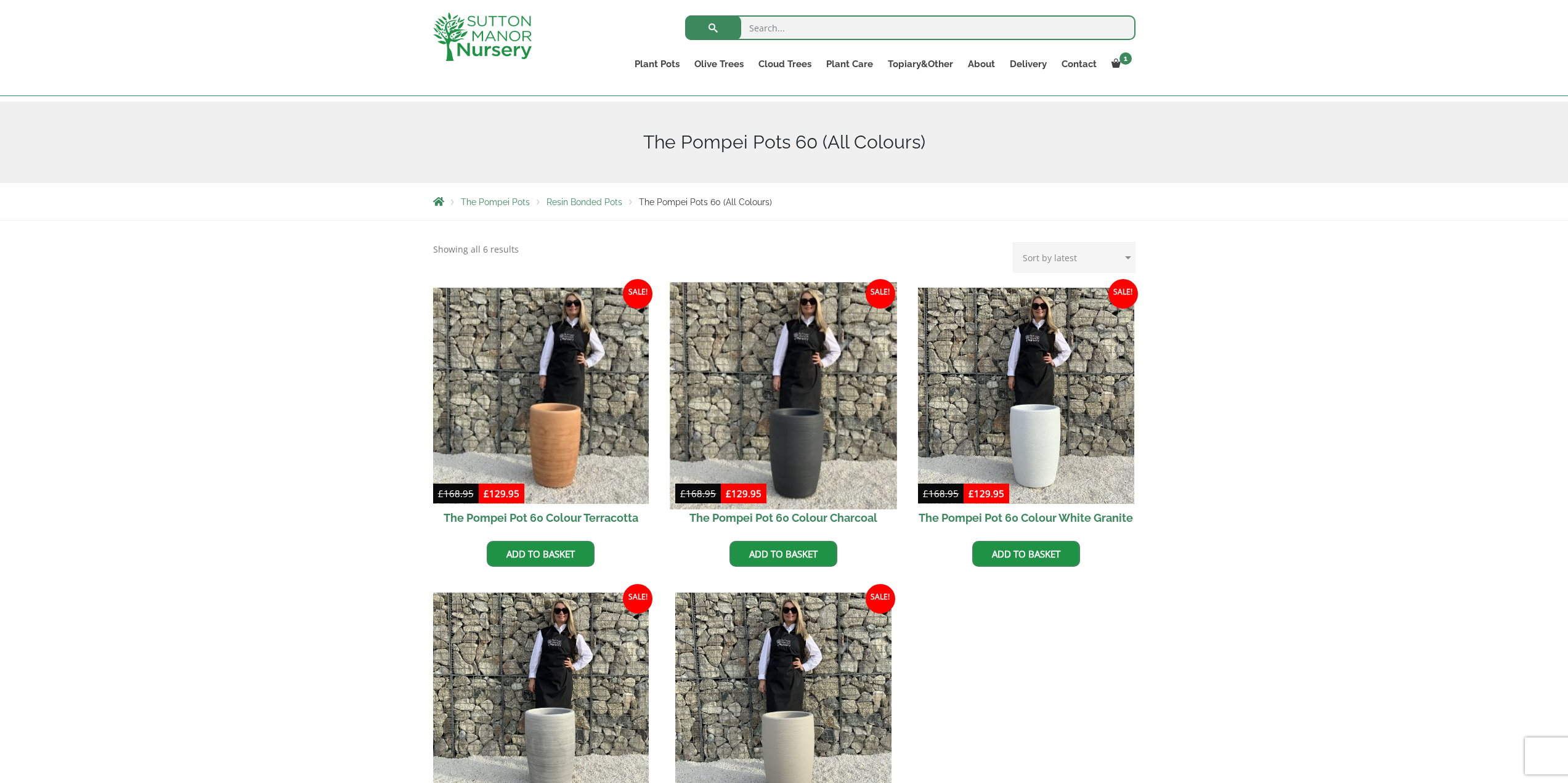
click at [829, 500] on img at bounding box center [783, 395] width 227 height 227
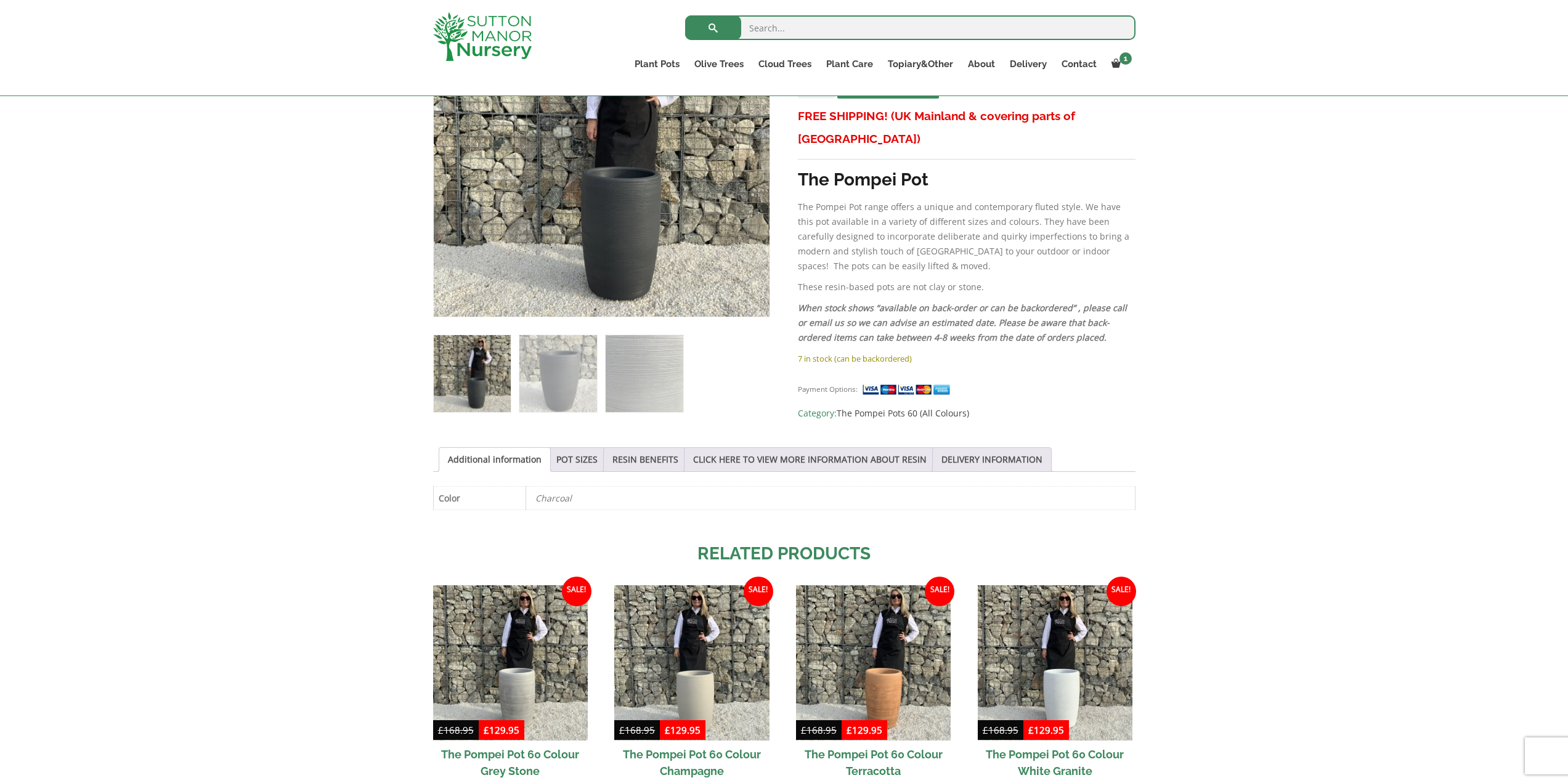
scroll to position [308, 0]
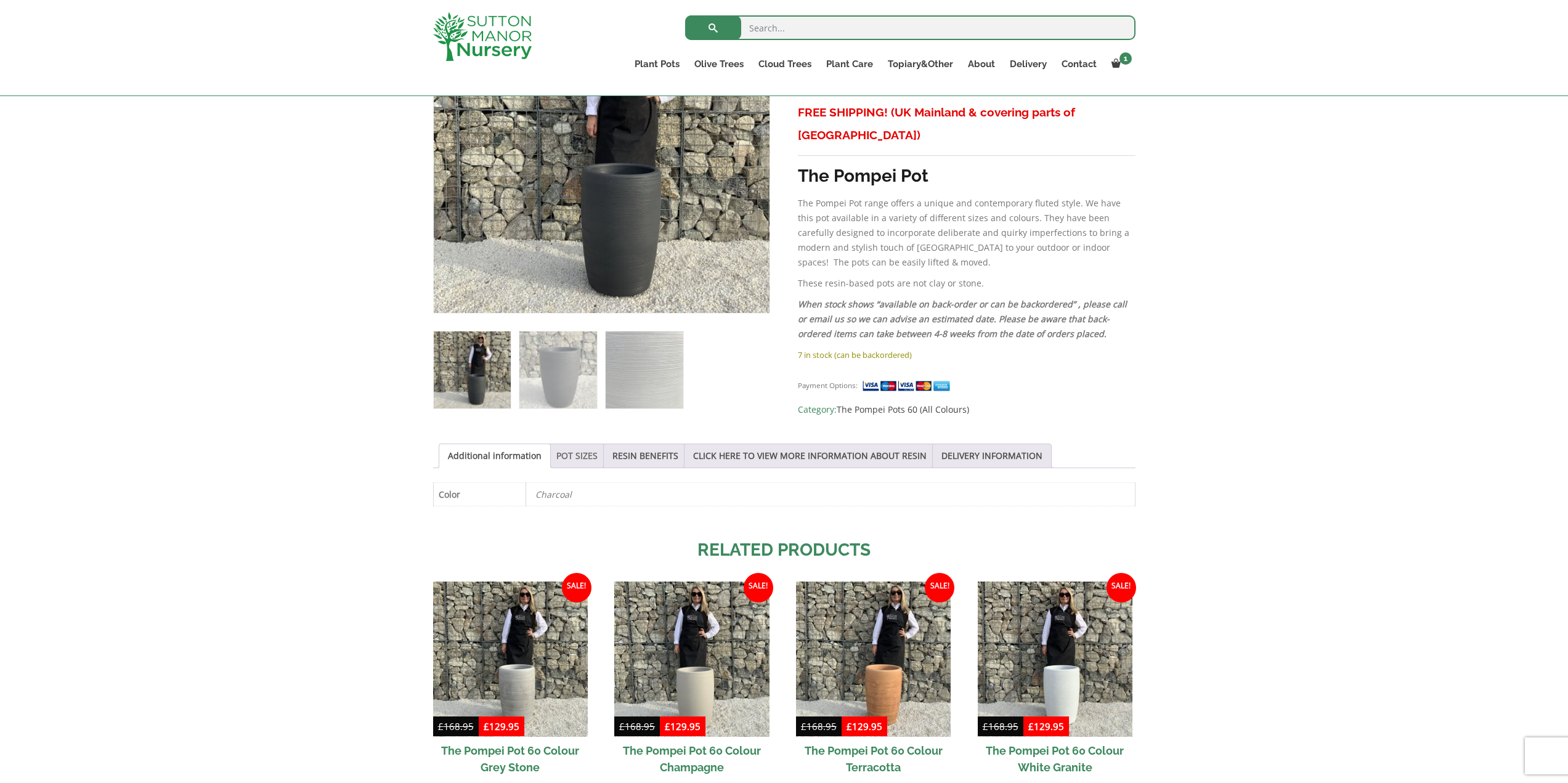
click at [580, 454] on link "POT SIZES" at bounding box center [576, 455] width 41 height 24
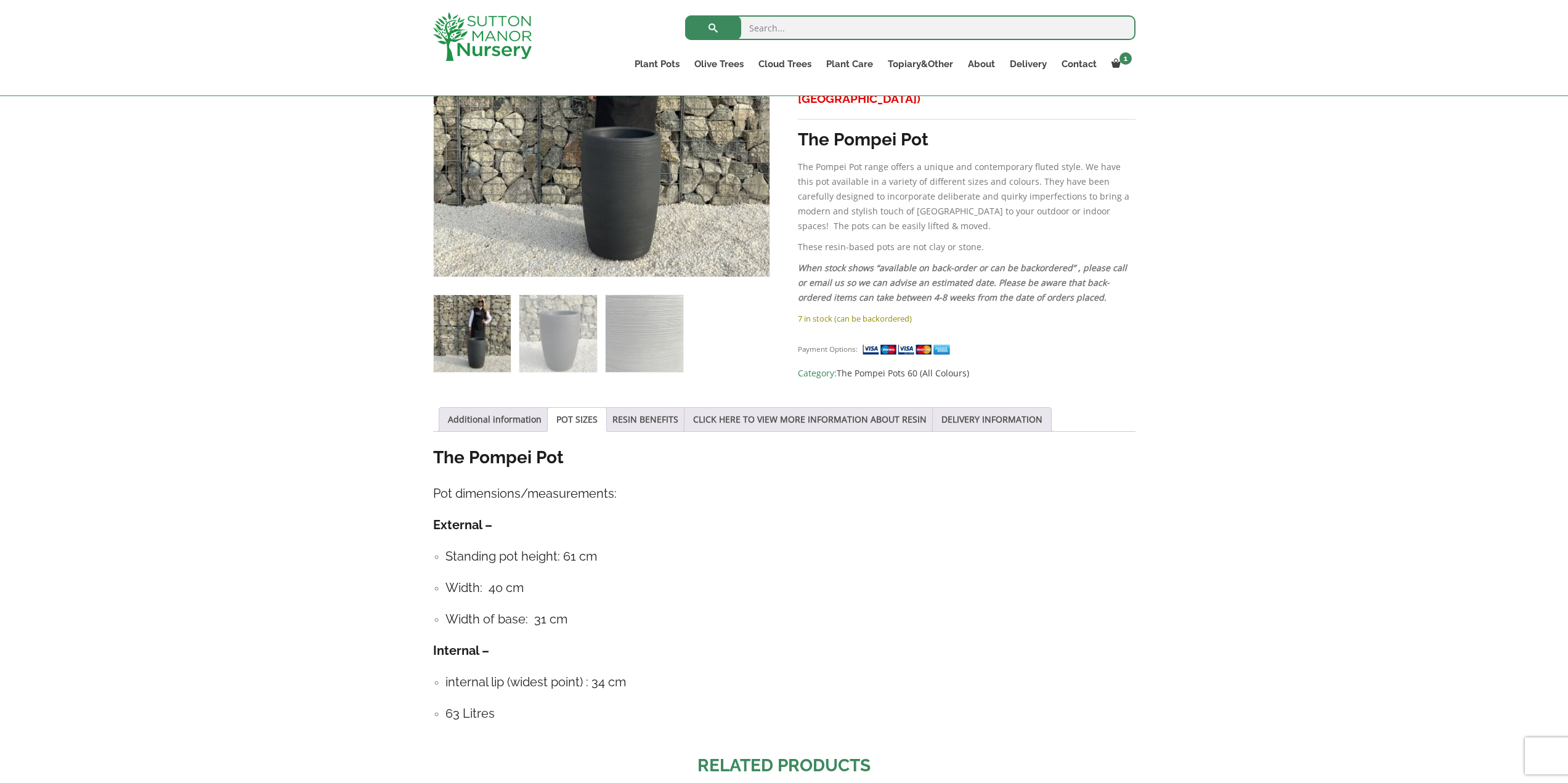
scroll to position [370, 0]
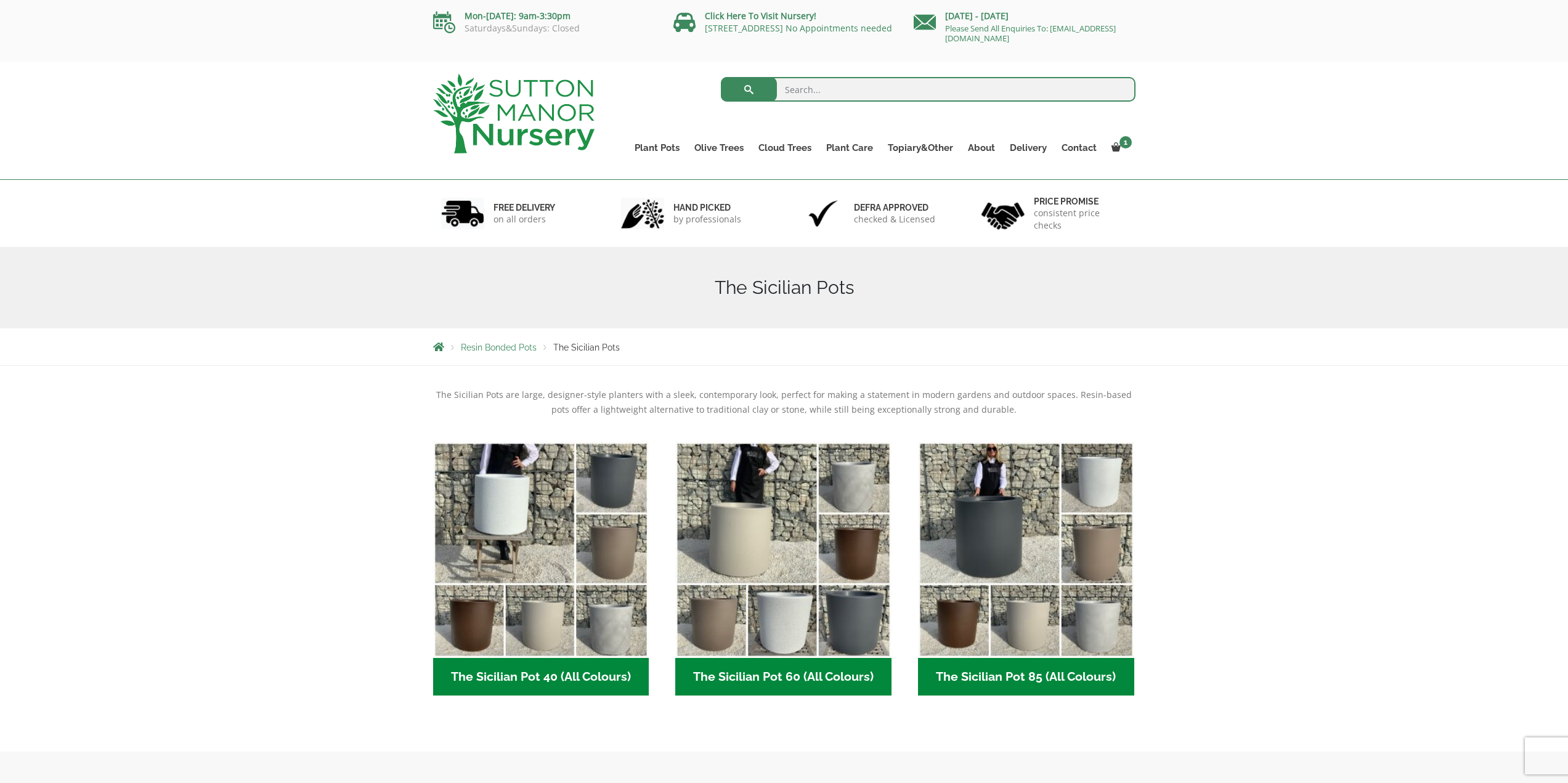
click at [956, 684] on h2 "The Sicilian Pot 85 (All Colours) (6)" at bounding box center [1026, 677] width 216 height 39
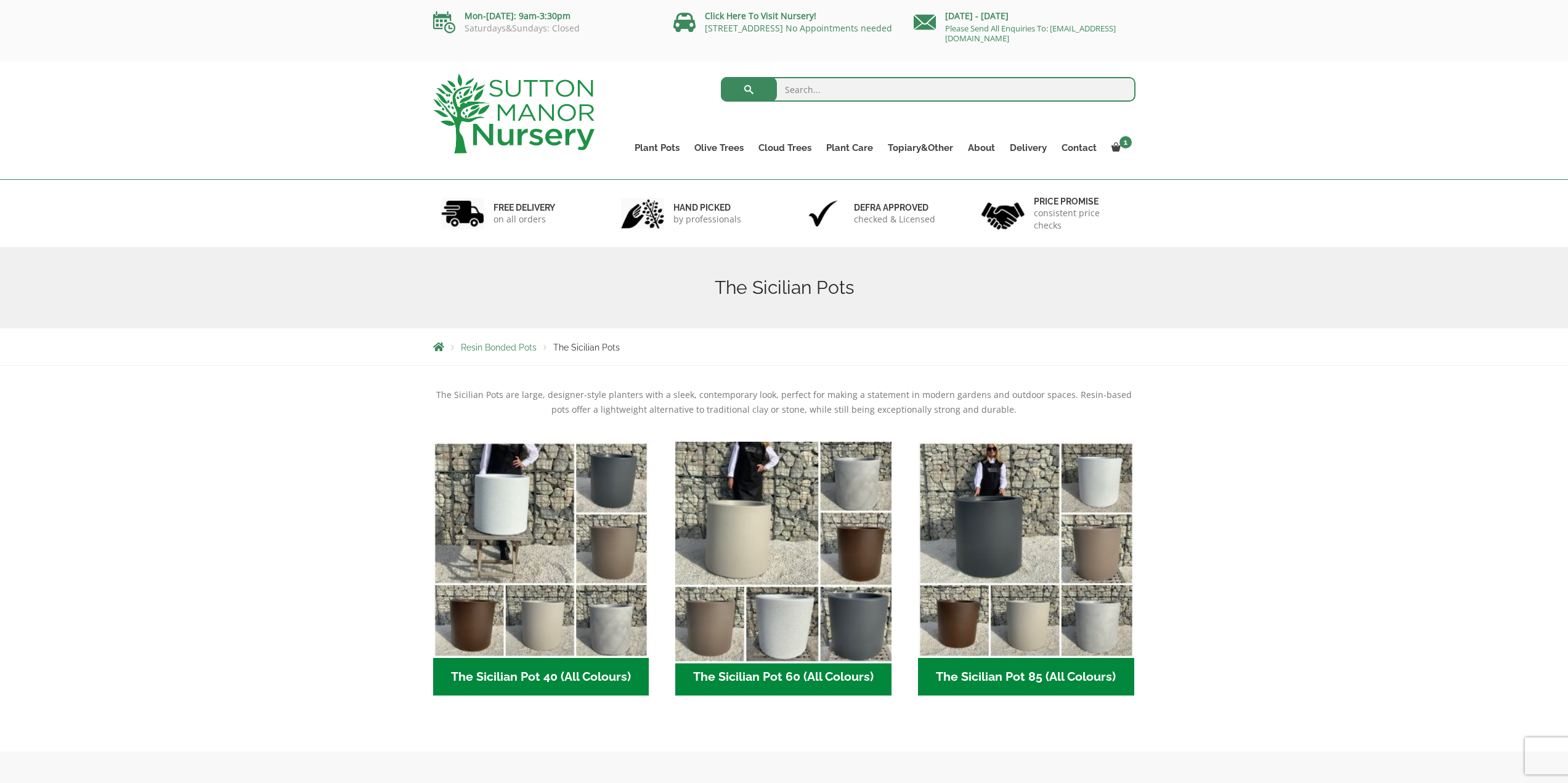
scroll to position [61, 0]
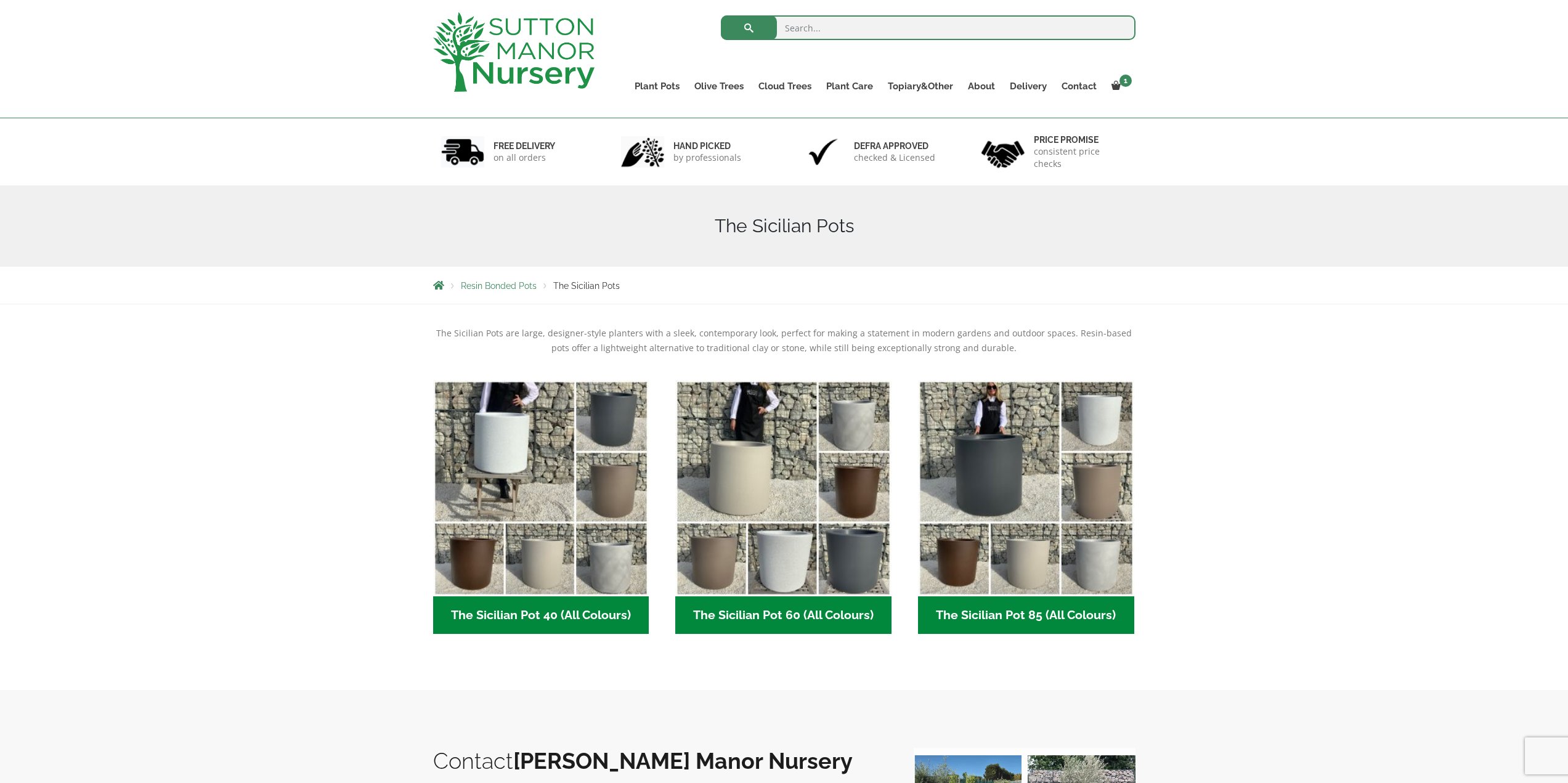
click at [767, 619] on h2 "The Sicilian Pot 60 (All Colours) (6)" at bounding box center [783, 616] width 216 height 39
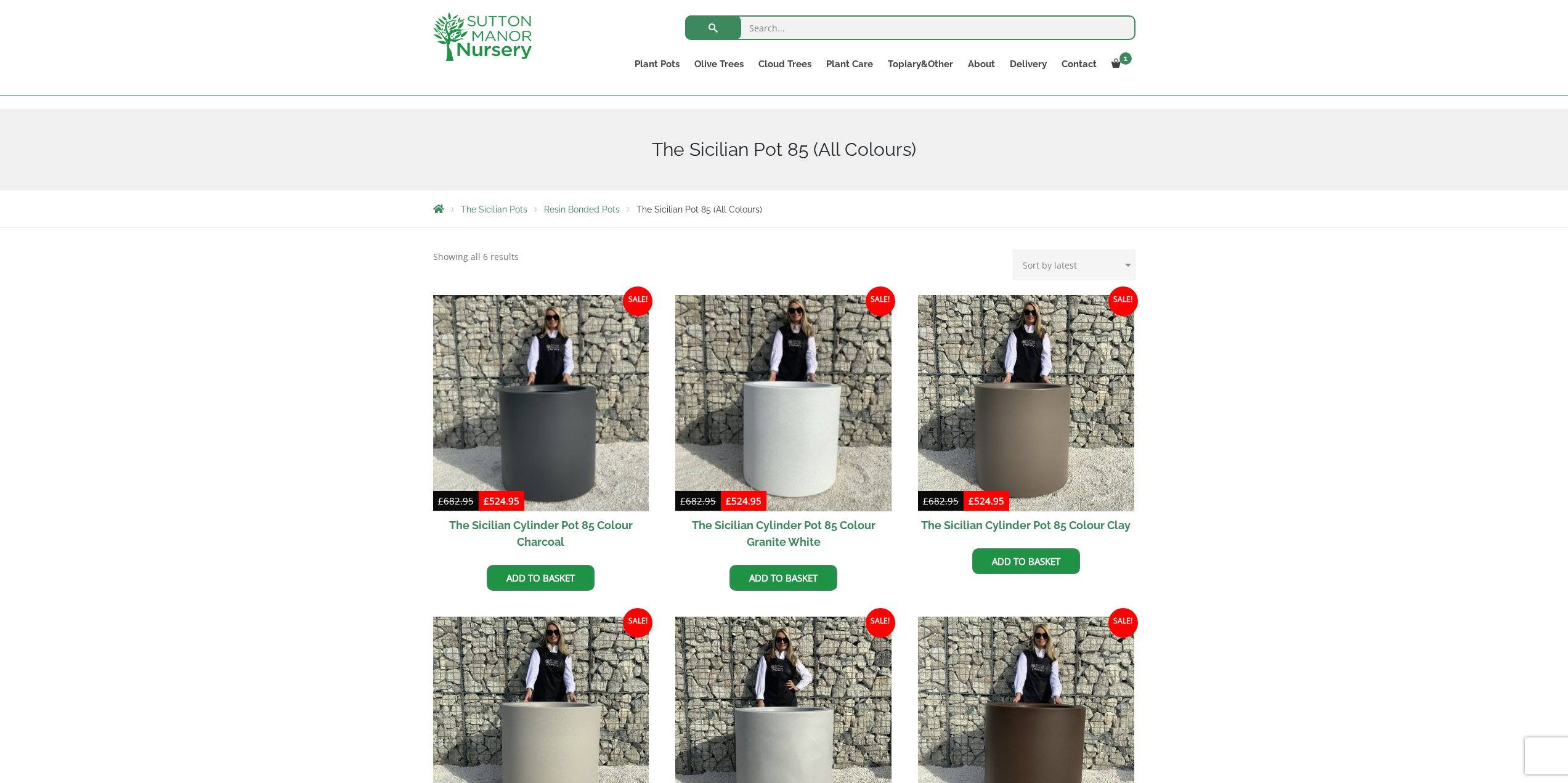
scroll to position [123, 0]
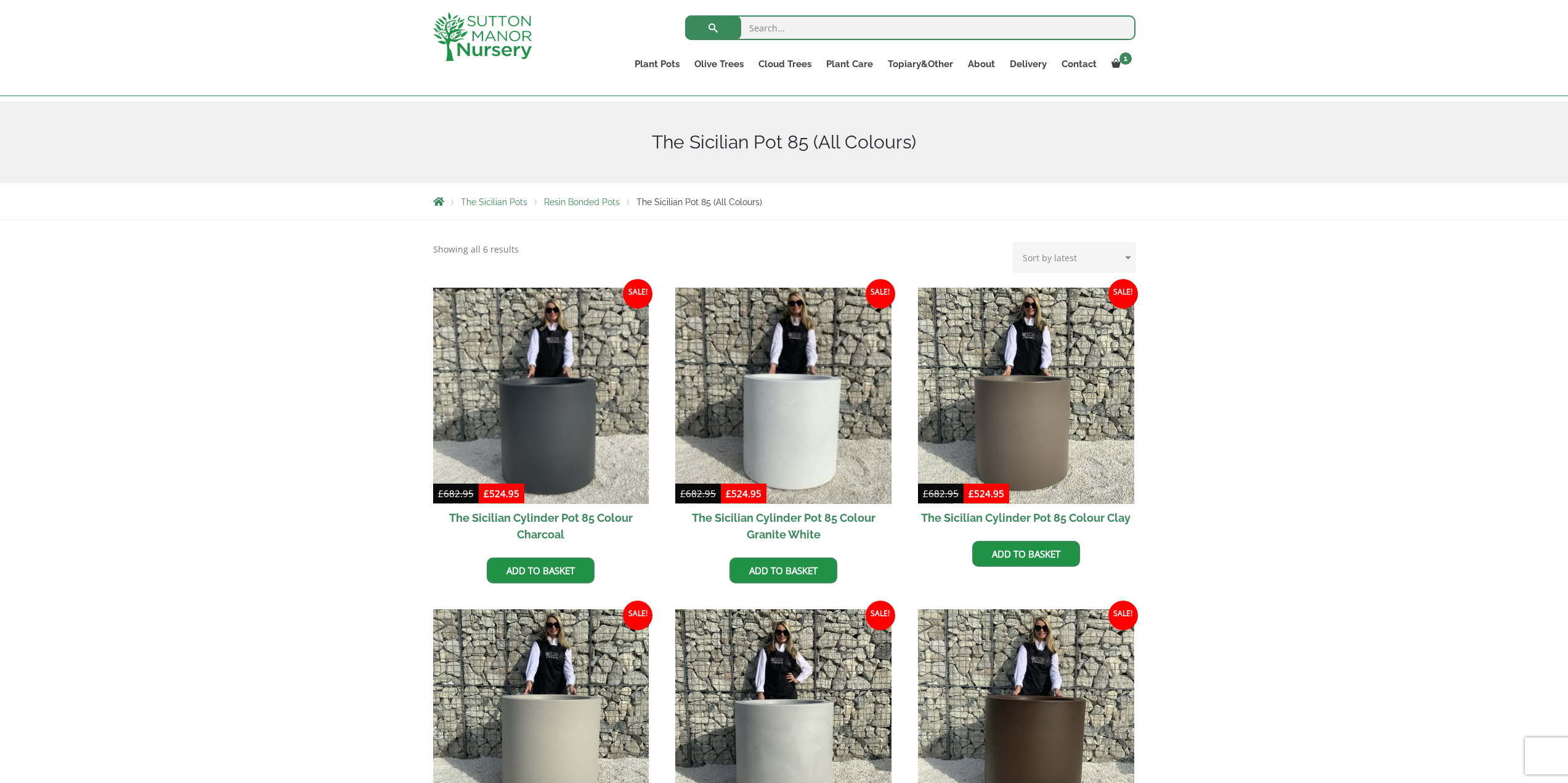
click at [777, 518] on h2 "The Sicilian Cylinder Pot 85 Colour Granite White" at bounding box center [783, 526] width 216 height 45
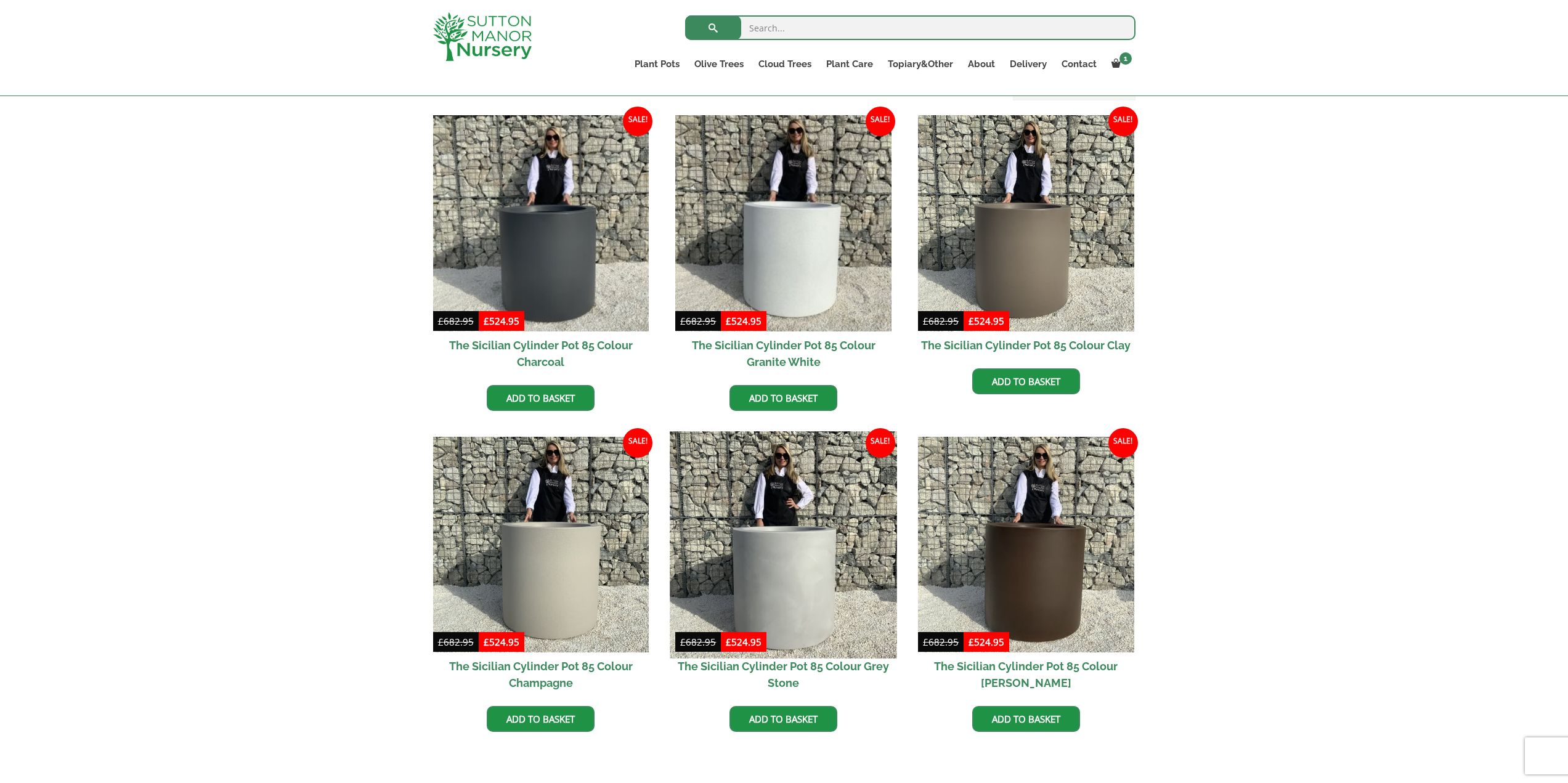
scroll to position [308, 0]
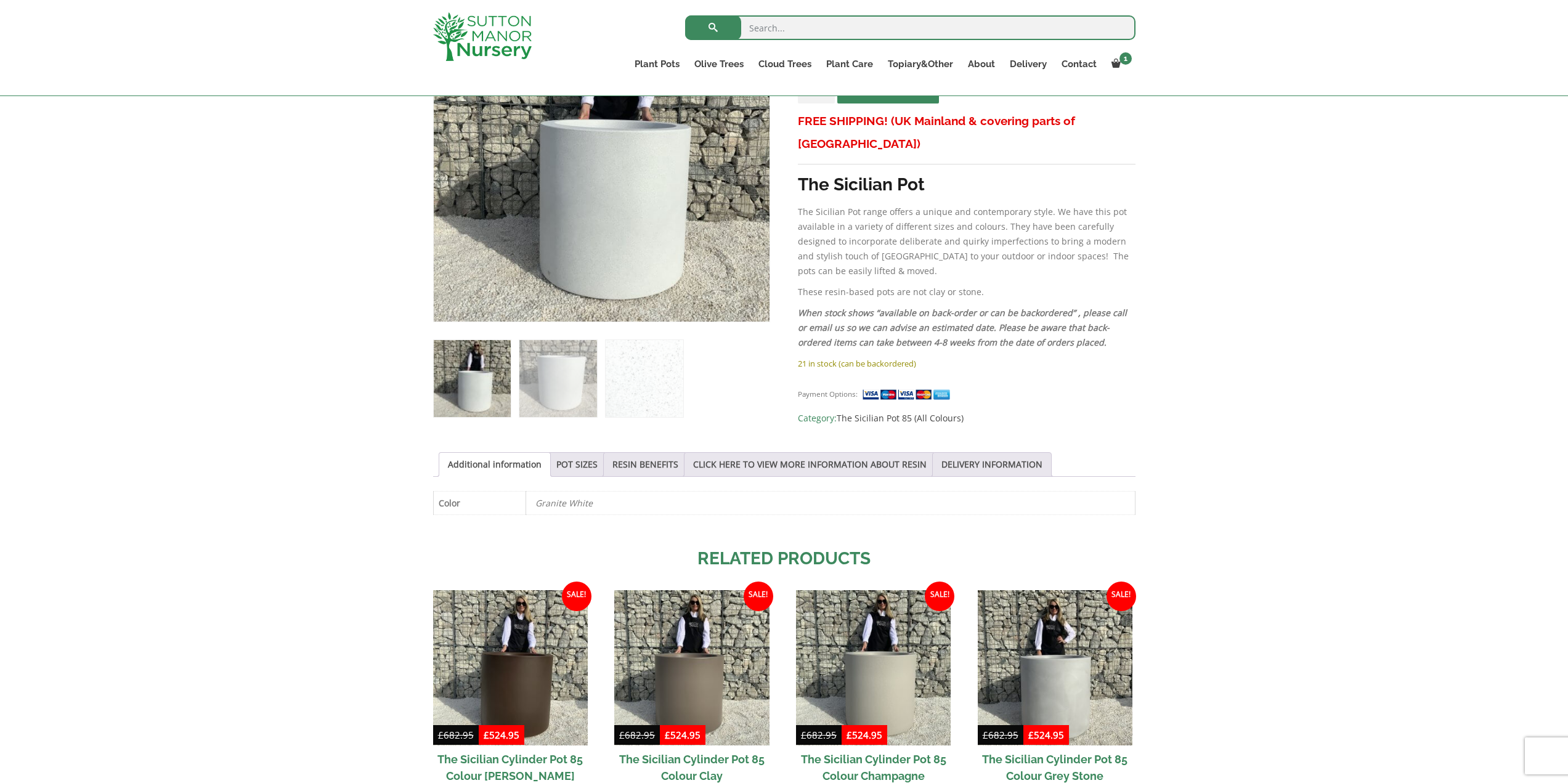
scroll to position [308, 0]
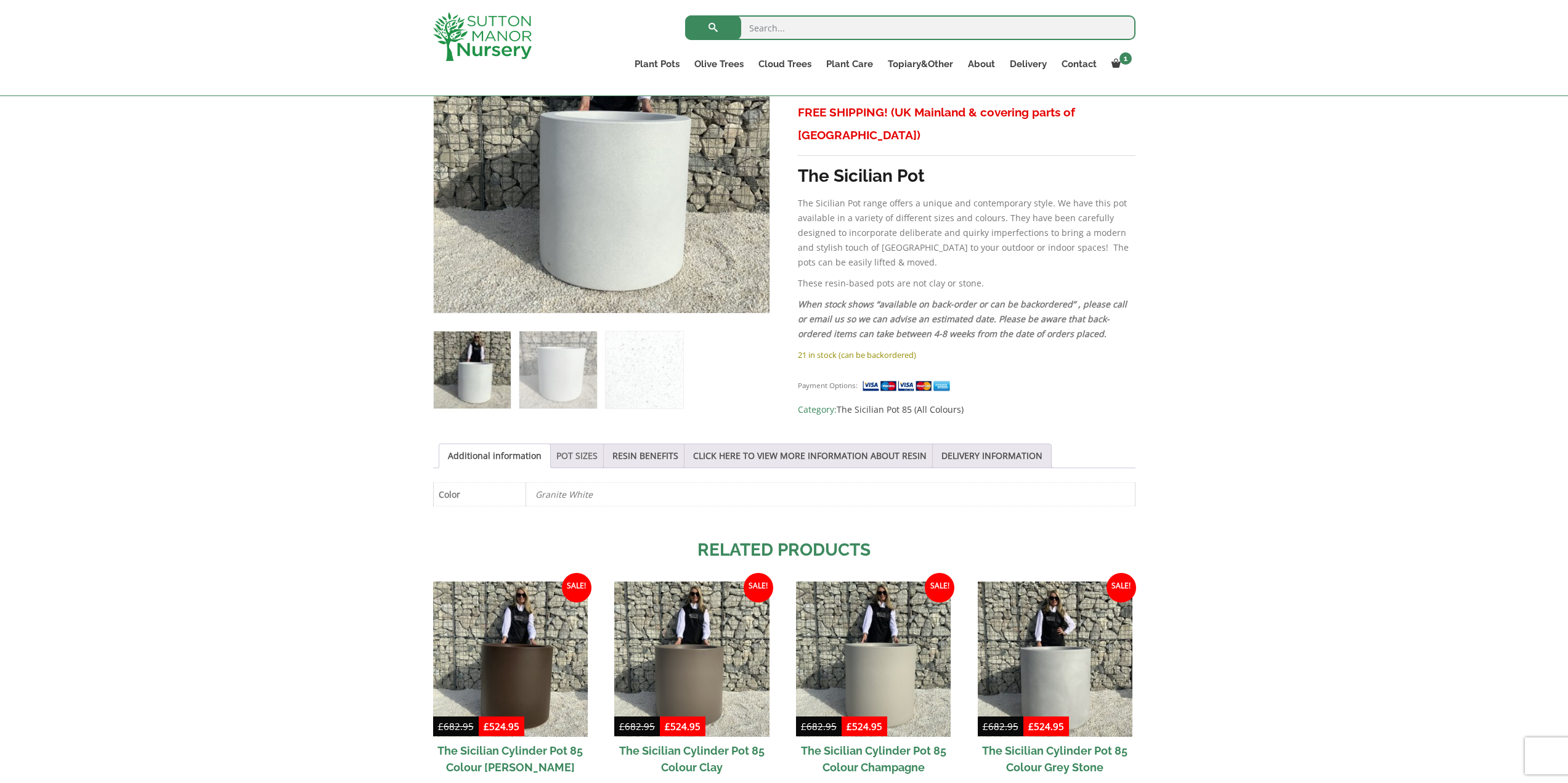
click at [562, 454] on link "POT SIZES" at bounding box center [576, 455] width 41 height 24
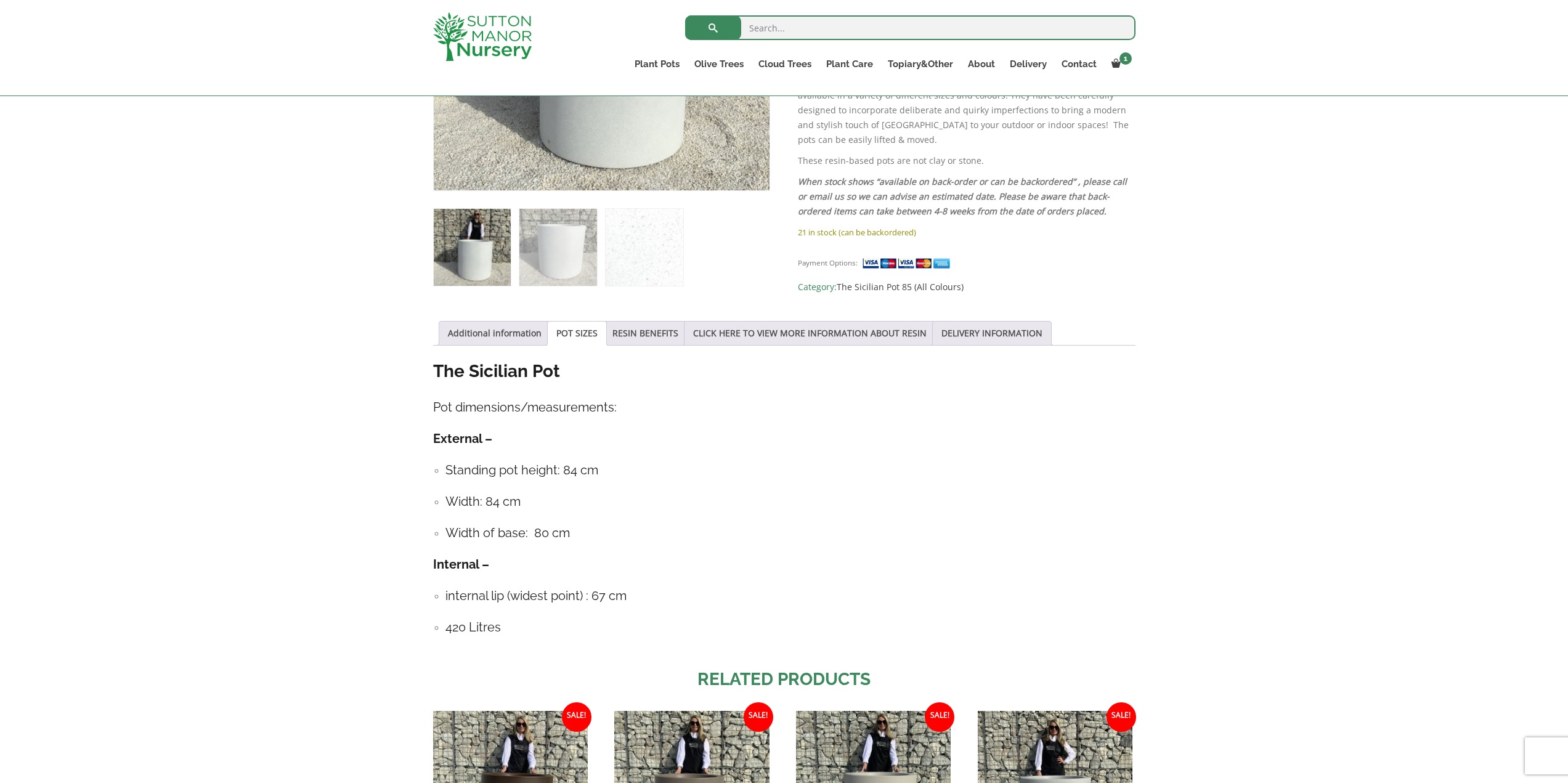
scroll to position [431, 0]
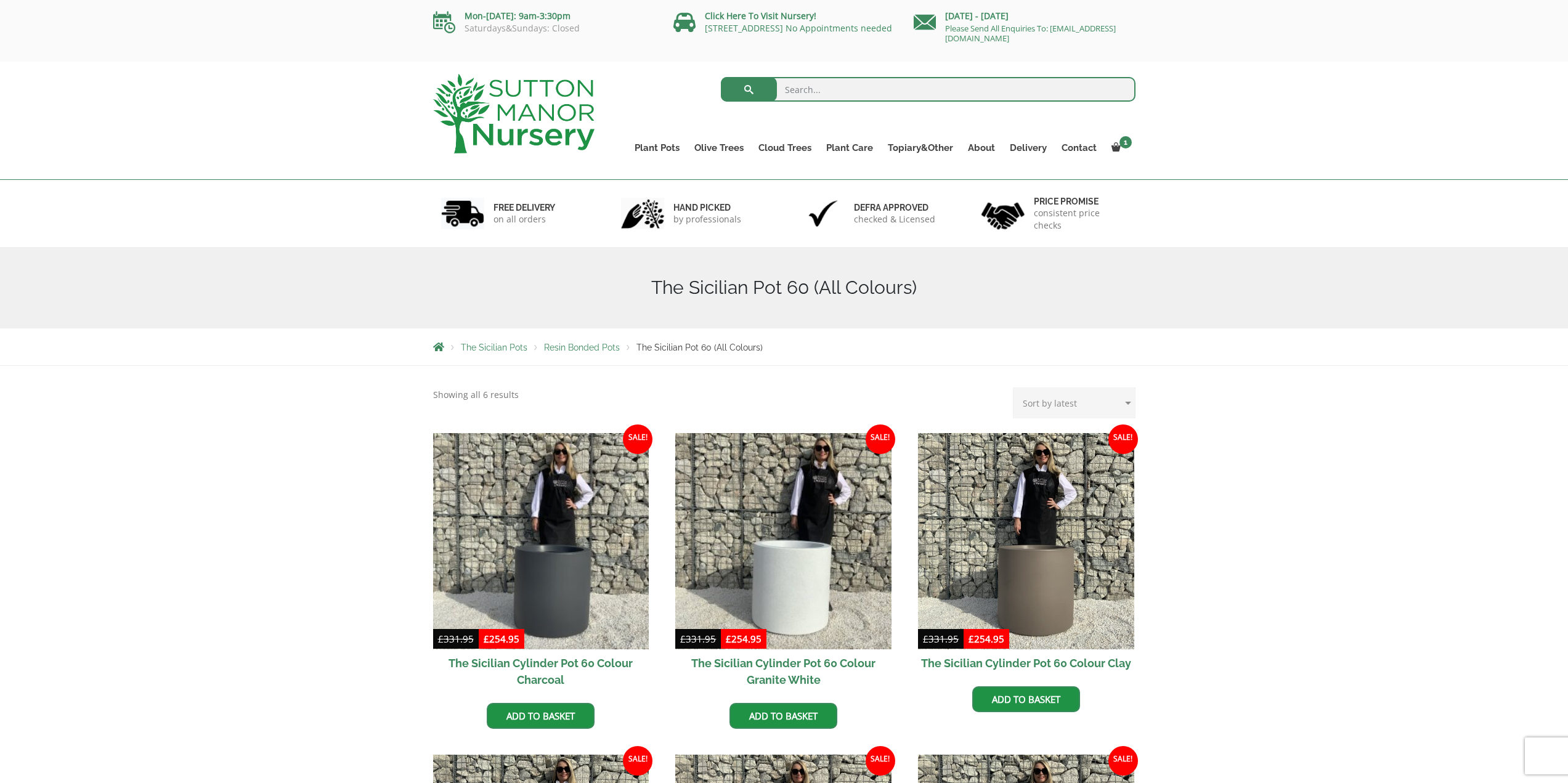
click at [834, 662] on h2 "The Sicilian Cylinder Pot 60 Colour Granite White" at bounding box center [783, 671] width 216 height 45
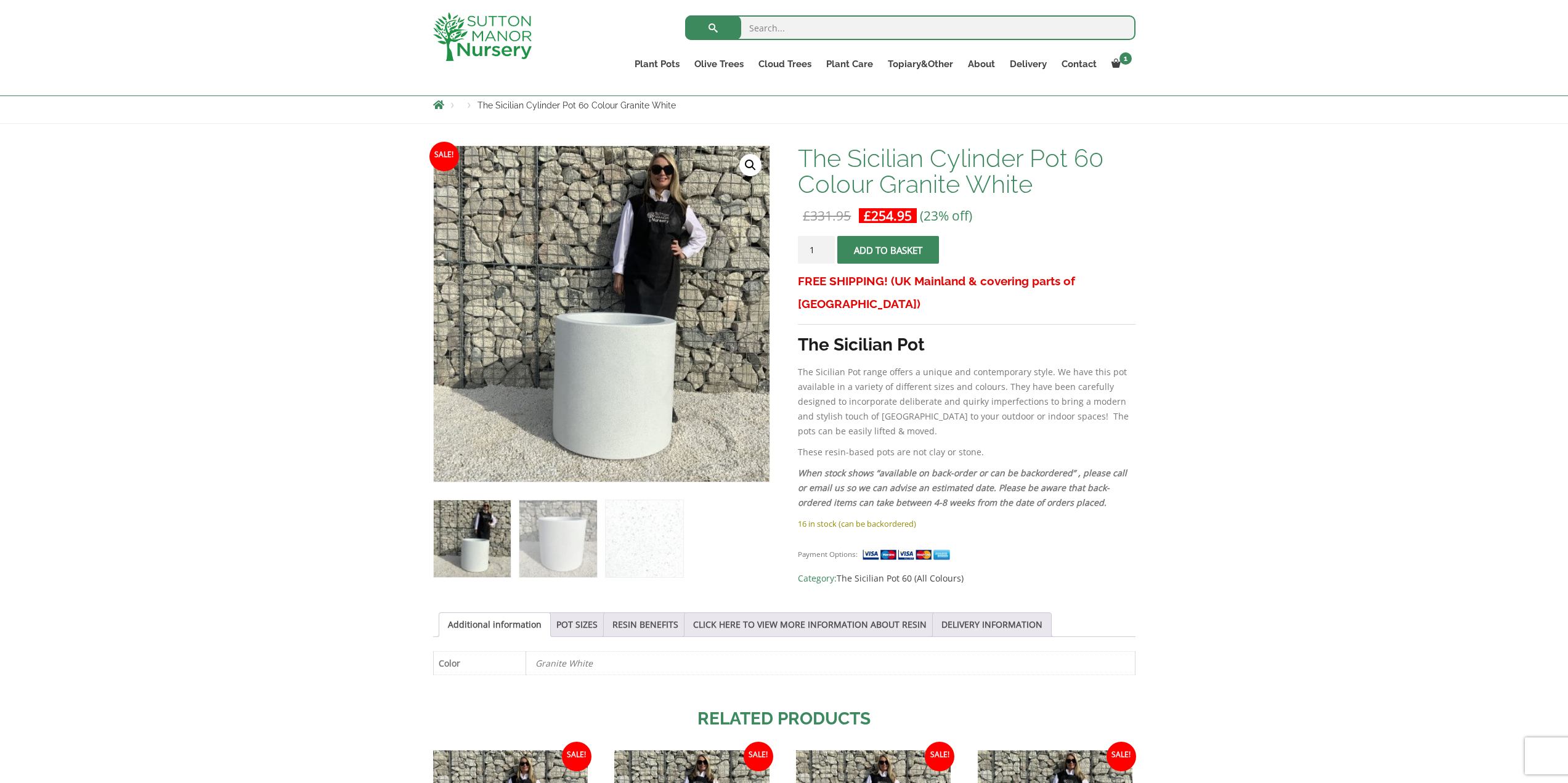
scroll to position [308, 0]
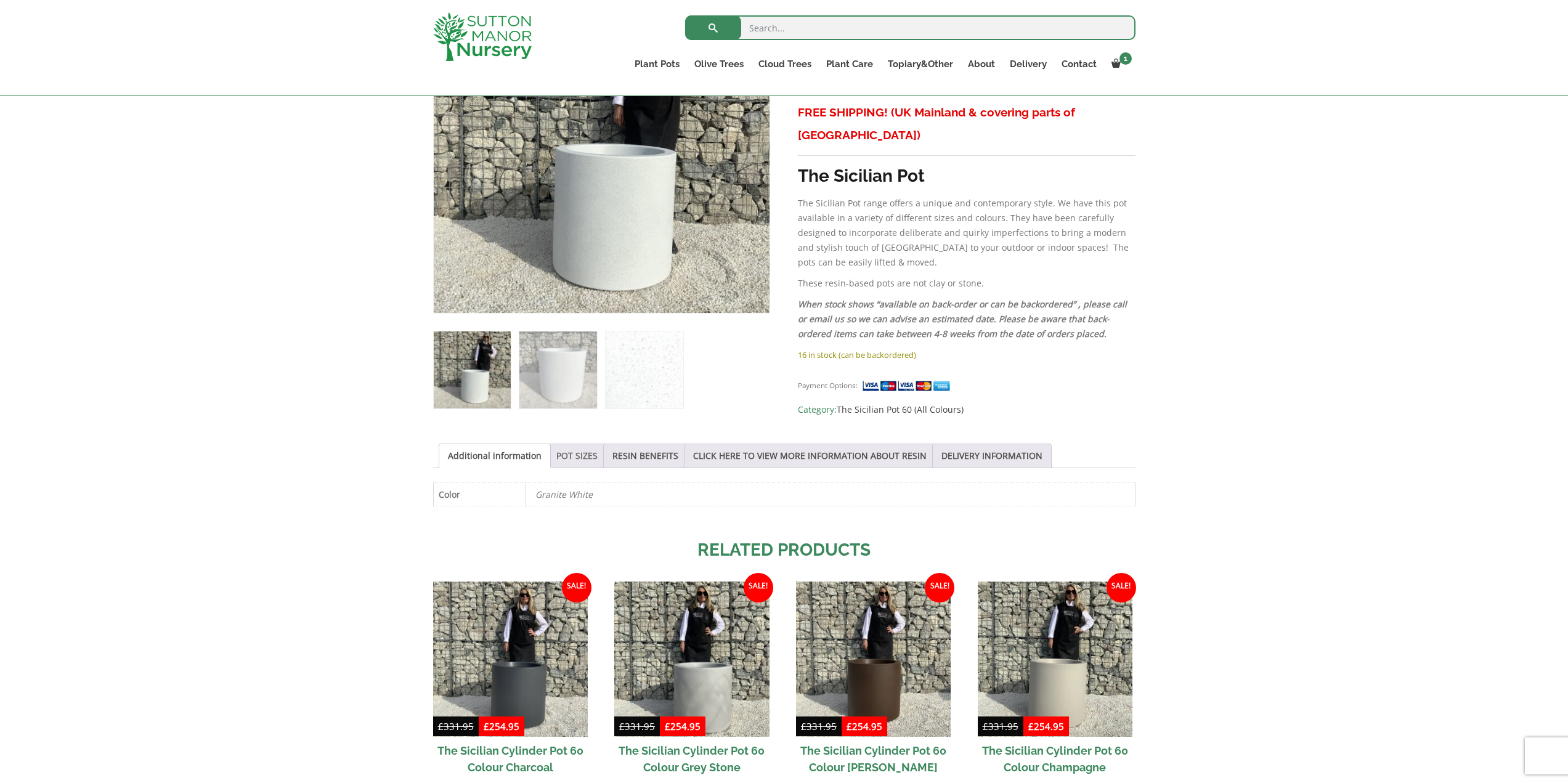
click at [566, 460] on link "POT SIZES" at bounding box center [576, 455] width 41 height 24
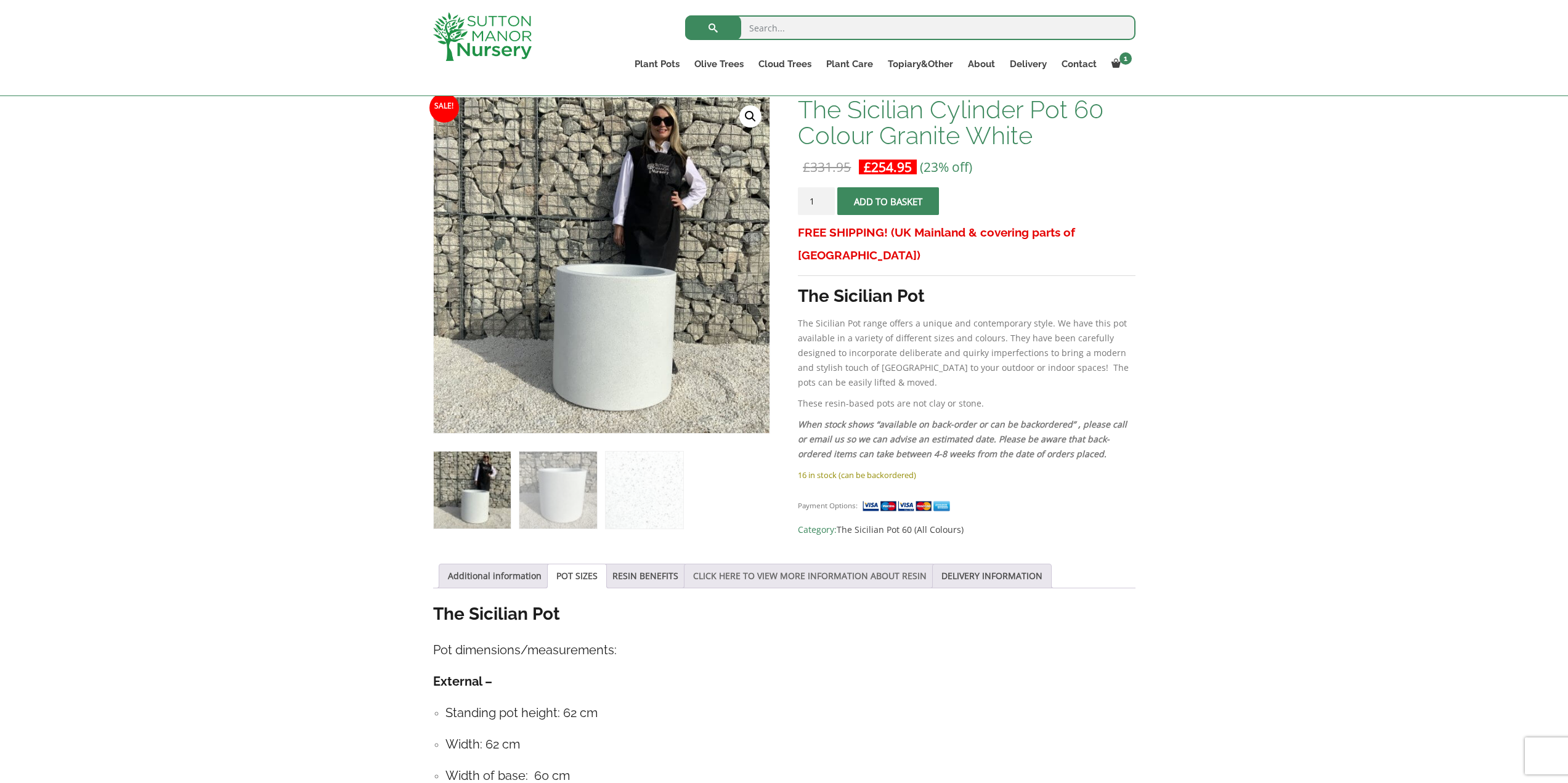
scroll to position [185, 0]
